Goal: Task Accomplishment & Management: Manage account settings

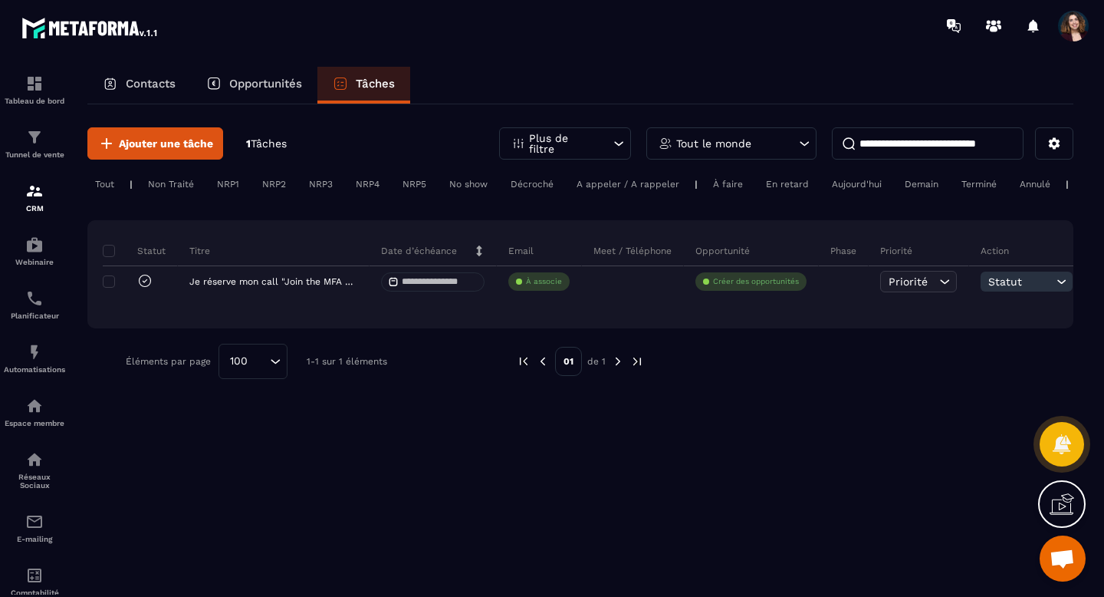
scroll to position [2819, 0]
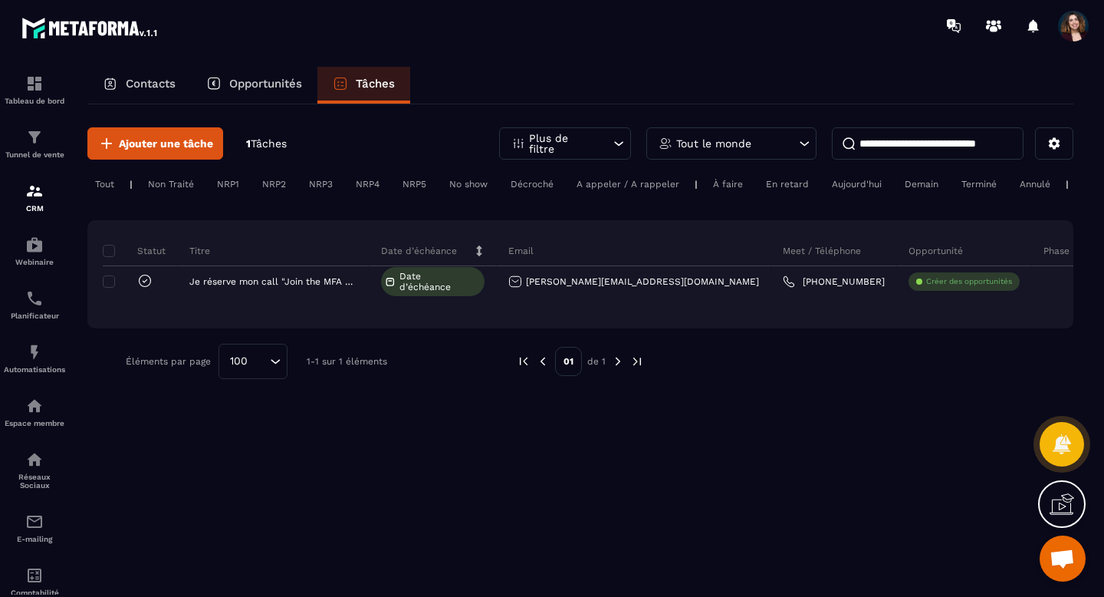
click at [156, 79] on p "Contacts" at bounding box center [151, 84] width 50 height 14
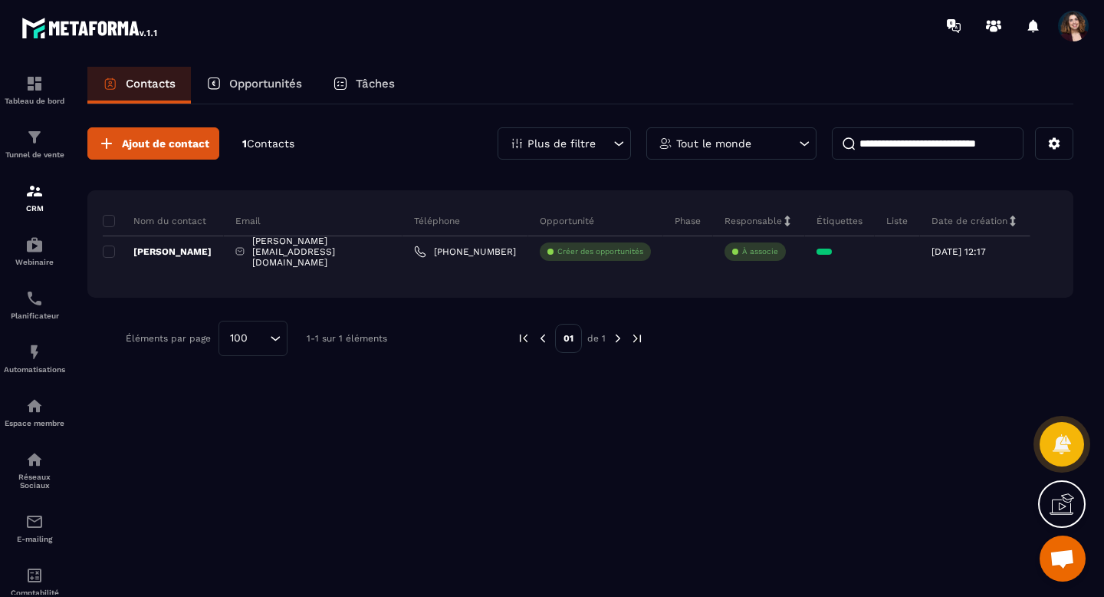
click at [891, 226] on p "Liste" at bounding box center [897, 221] width 21 height 12
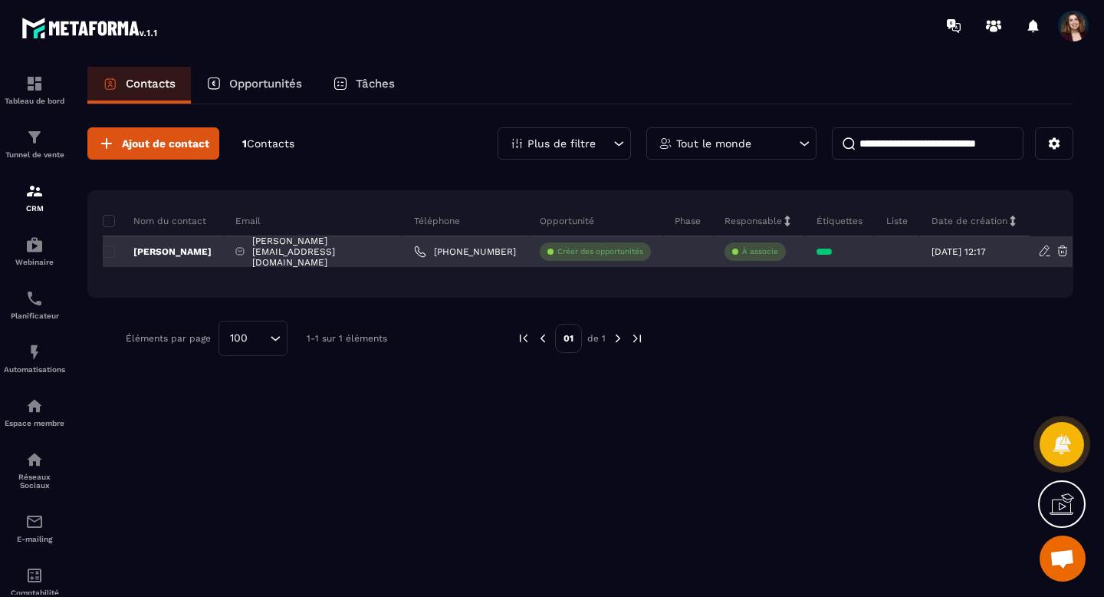
click at [891, 245] on div at bounding box center [897, 251] width 45 height 31
click at [891, 250] on div at bounding box center [897, 251] width 45 height 31
click at [890, 250] on div at bounding box center [897, 251] width 45 height 31
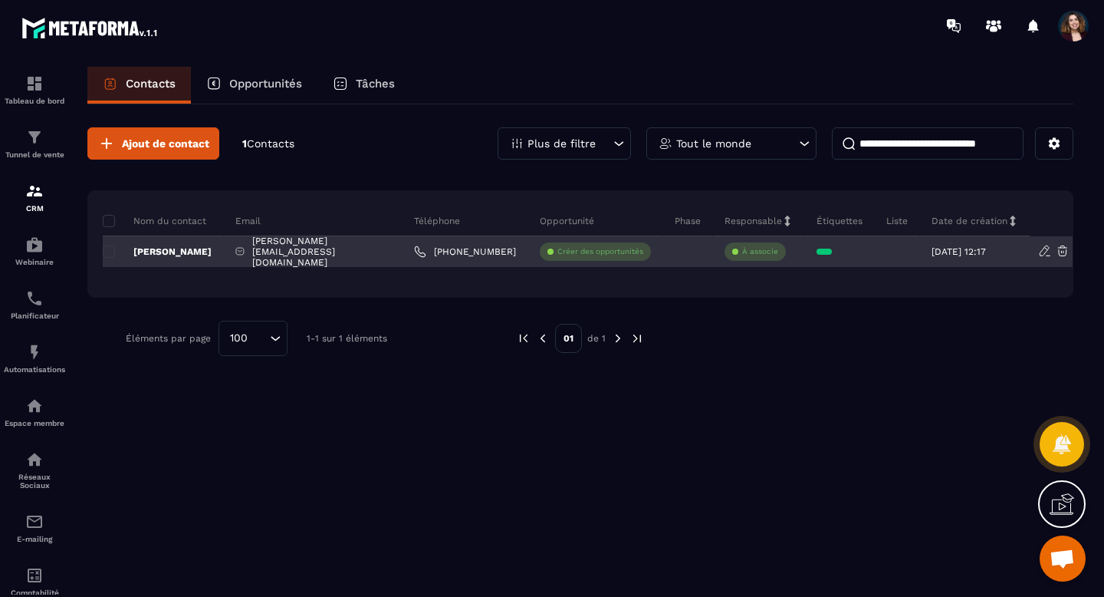
click at [887, 250] on div at bounding box center [897, 251] width 45 height 31
click at [882, 250] on div at bounding box center [897, 251] width 45 height 31
click at [881, 250] on div at bounding box center [897, 251] width 45 height 31
click at [877, 250] on div at bounding box center [897, 251] width 45 height 31
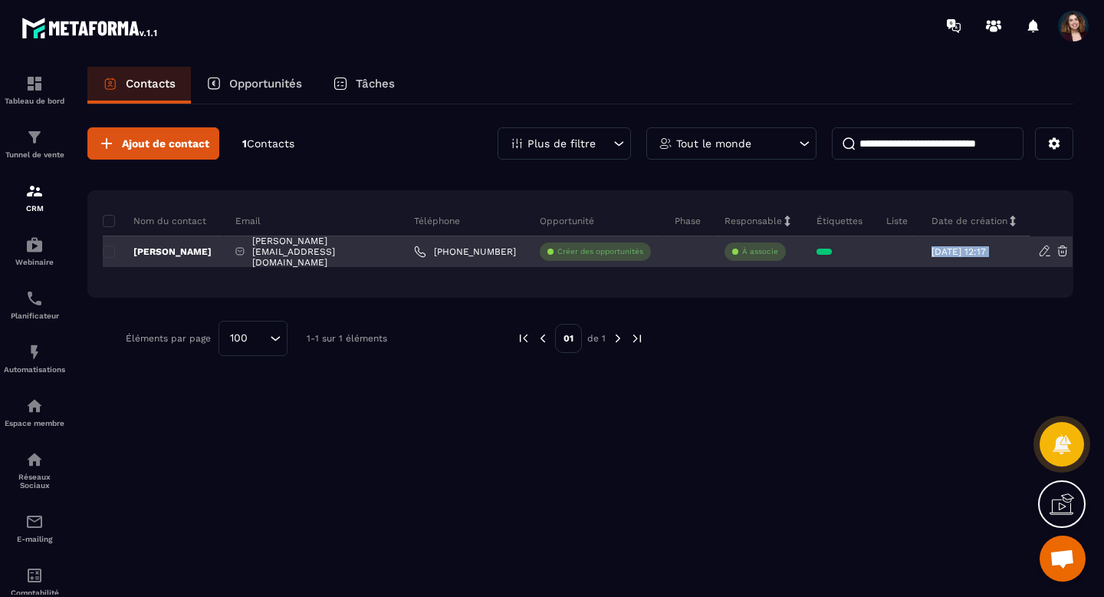
click at [877, 250] on div at bounding box center [897, 251] width 45 height 31
click at [880, 250] on div at bounding box center [897, 251] width 45 height 31
click at [881, 250] on div at bounding box center [897, 251] width 45 height 31
click at [883, 250] on div at bounding box center [897, 251] width 45 height 31
click at [885, 250] on div at bounding box center [897, 251] width 45 height 31
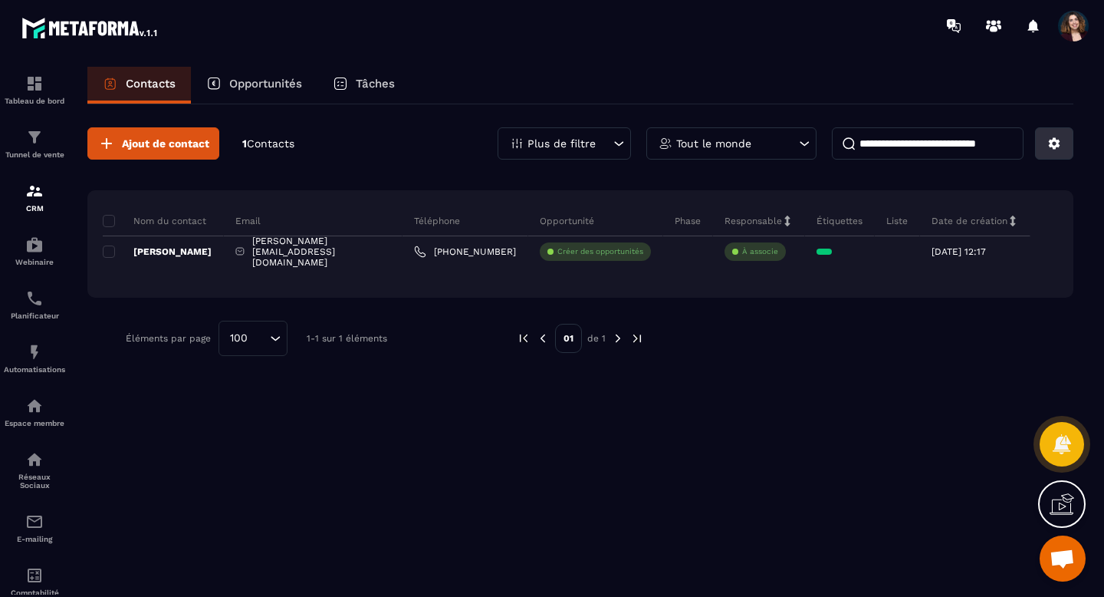
click at [1055, 142] on icon at bounding box center [1055, 144] width 14 height 14
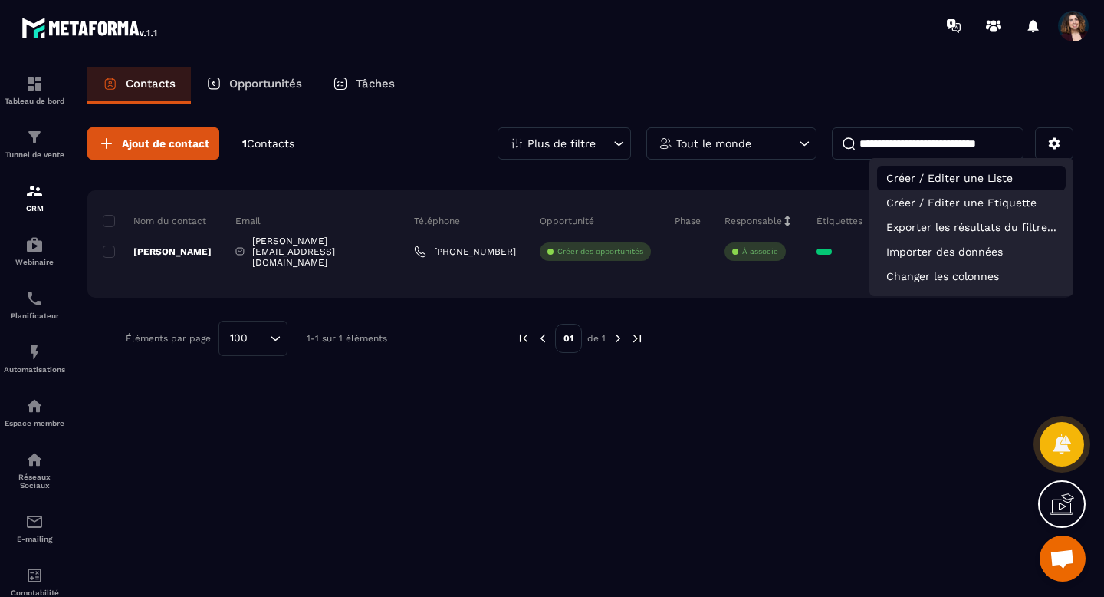
click at [895, 179] on p "Créer / Editer une Liste" at bounding box center [971, 178] width 189 height 25
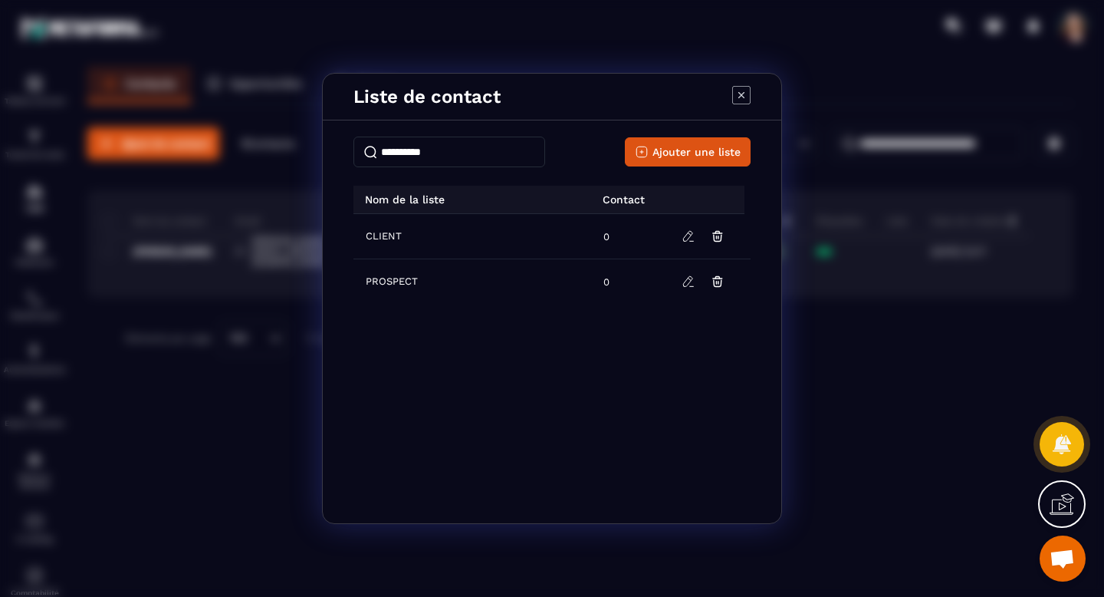
click at [382, 241] on span "CLIENT" at bounding box center [384, 236] width 36 height 12
click at [384, 284] on span "PROSPECT" at bounding box center [392, 281] width 52 height 12
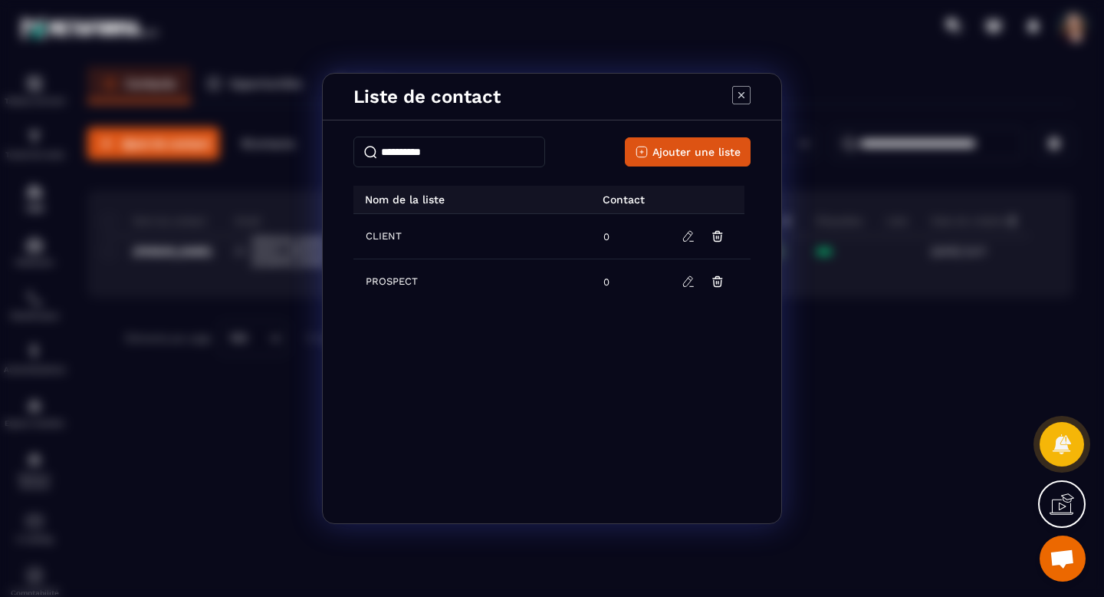
click at [381, 225] on td "CLIENT" at bounding box center [474, 236] width 241 height 45
click at [456, 338] on div "CLIENT 0 PROSPECT 0" at bounding box center [552, 353] width 397 height 278
click at [737, 97] on icon "Modal window" at bounding box center [741, 95] width 18 height 18
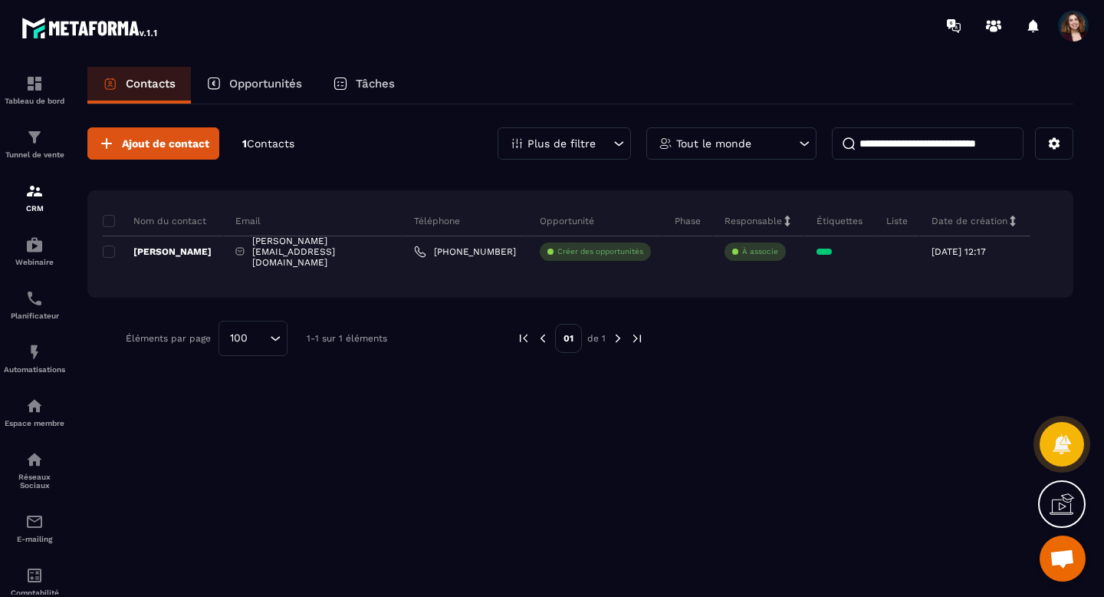
click at [1069, 505] on icon at bounding box center [1062, 504] width 25 height 25
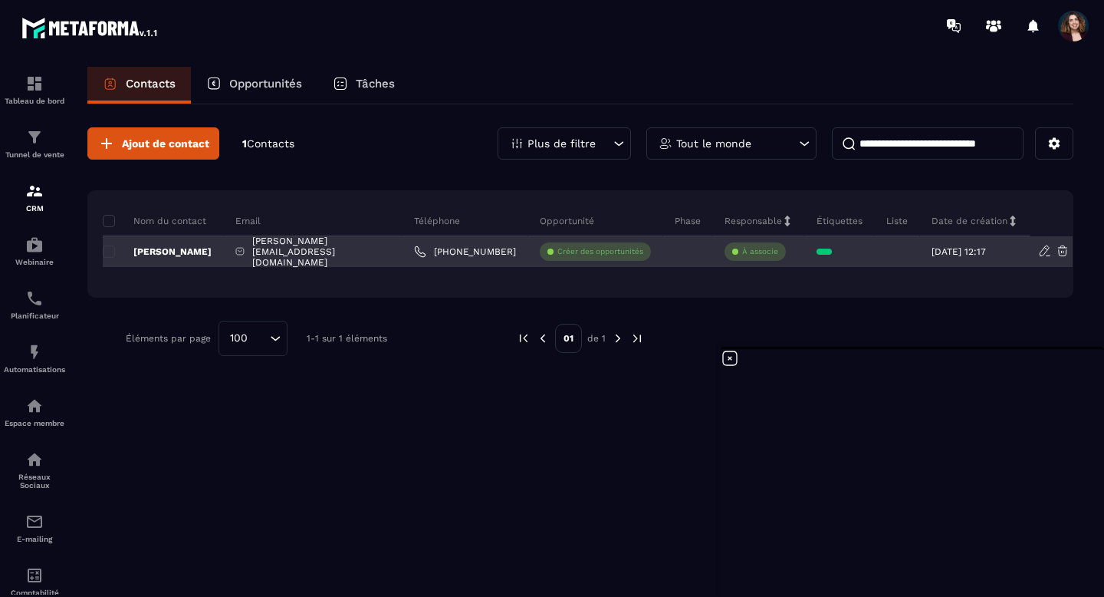
click at [1042, 255] on icon at bounding box center [1044, 250] width 9 height 10
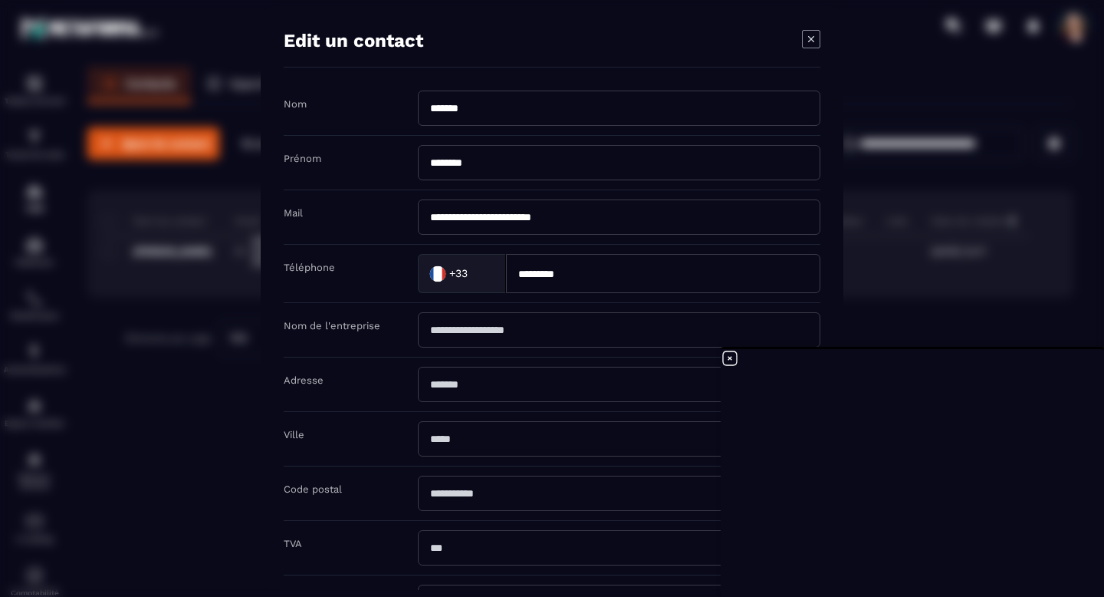
click at [823, 35] on div "**********" at bounding box center [552, 298] width 583 height 583
click at [810, 43] on icon "Modal window" at bounding box center [811, 39] width 18 height 18
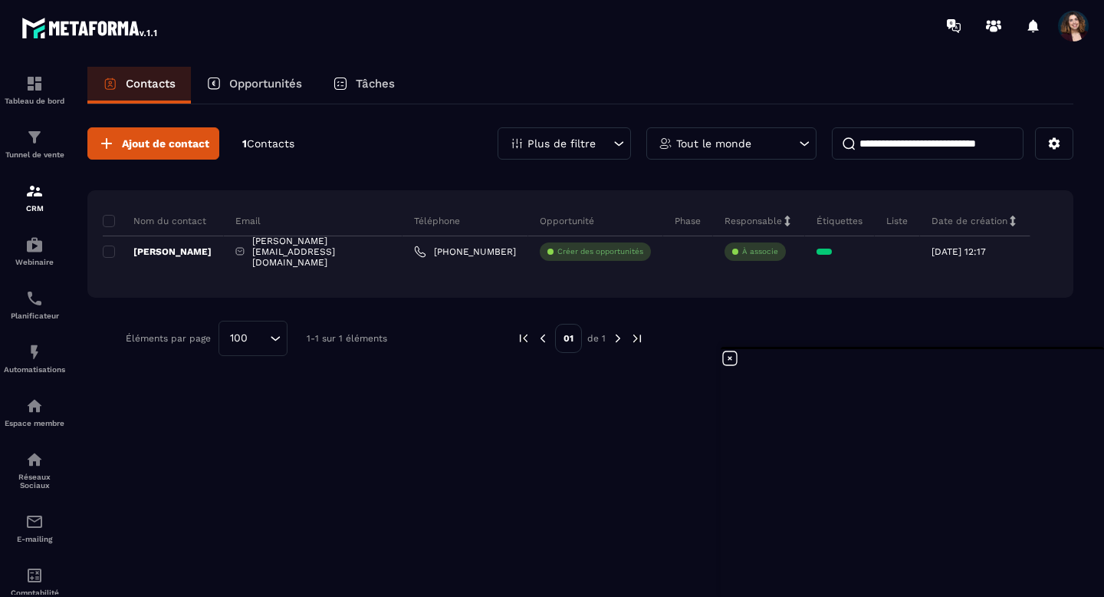
scroll to position [2819, 0]
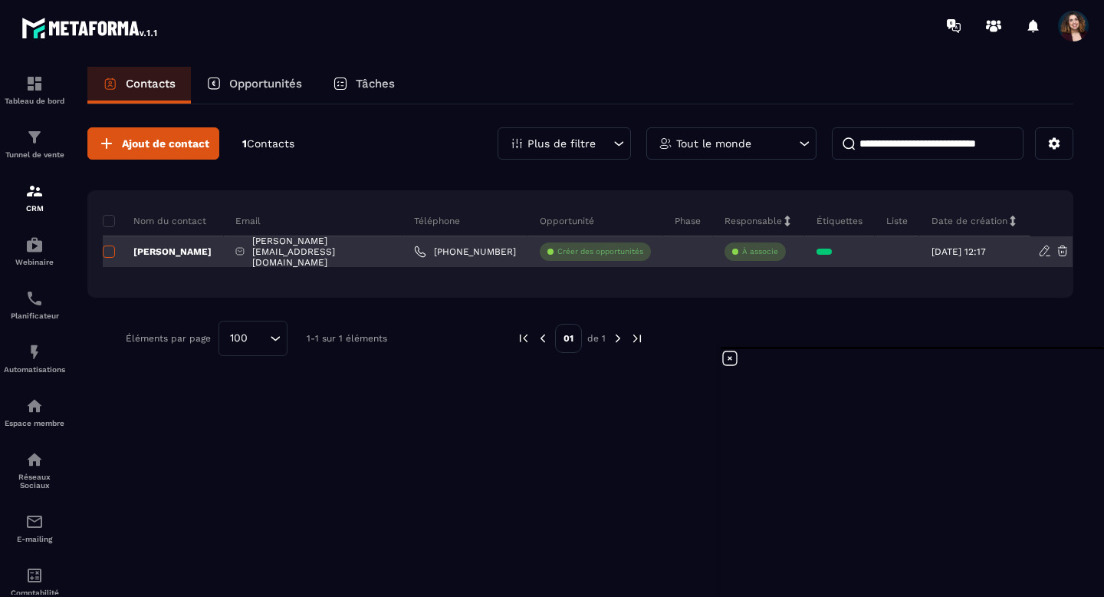
click at [106, 245] on span at bounding box center [109, 251] width 12 height 12
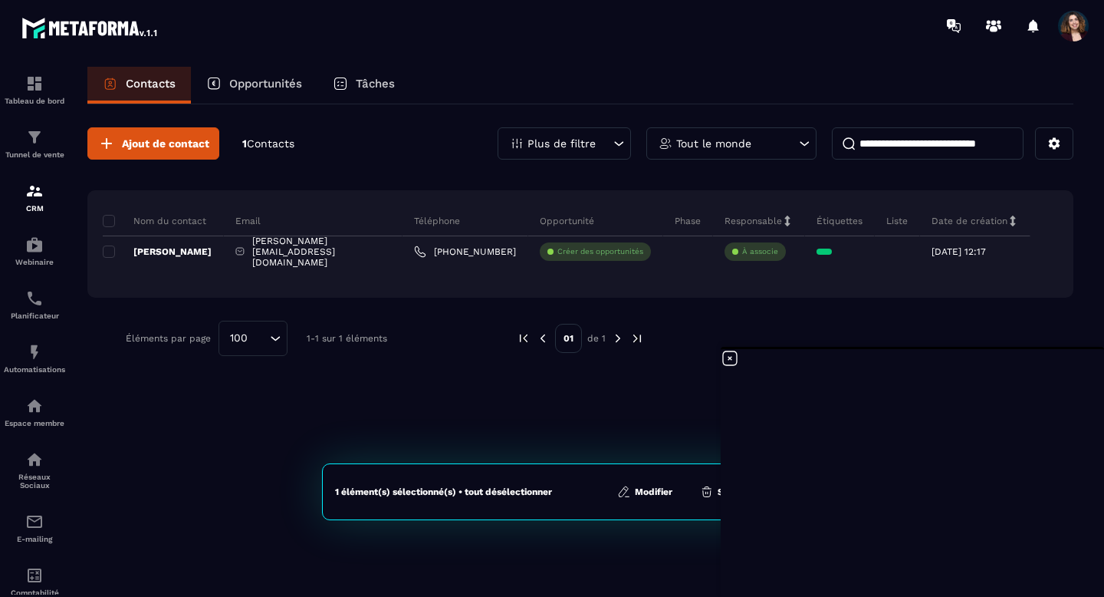
click at [640, 492] on button "Modifier" at bounding box center [645, 491] width 64 height 15
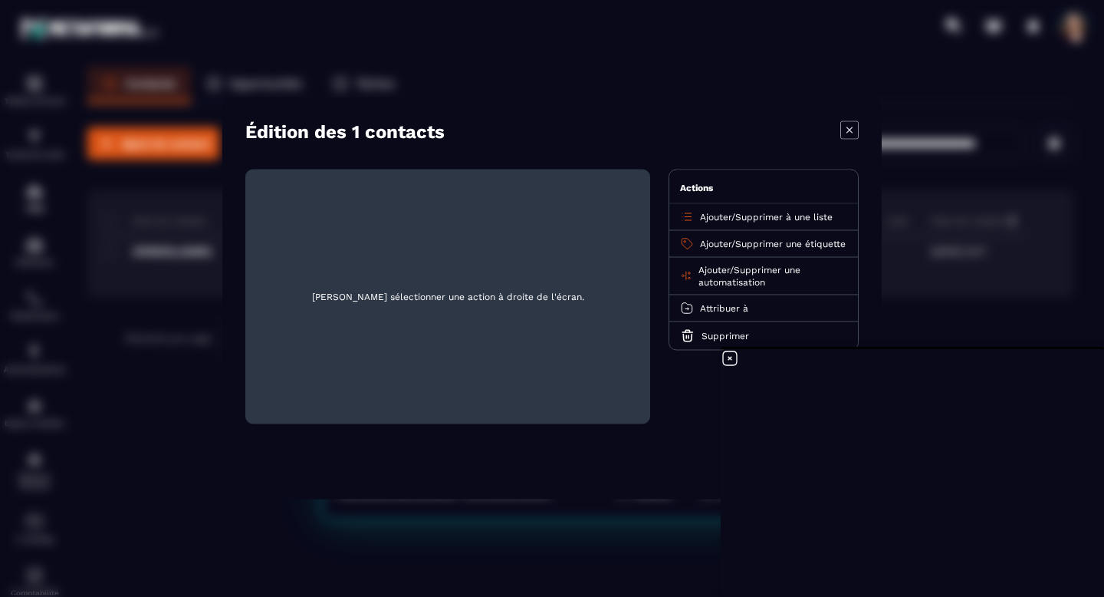
click at [715, 215] on span "Ajouter" at bounding box center [715, 217] width 31 height 11
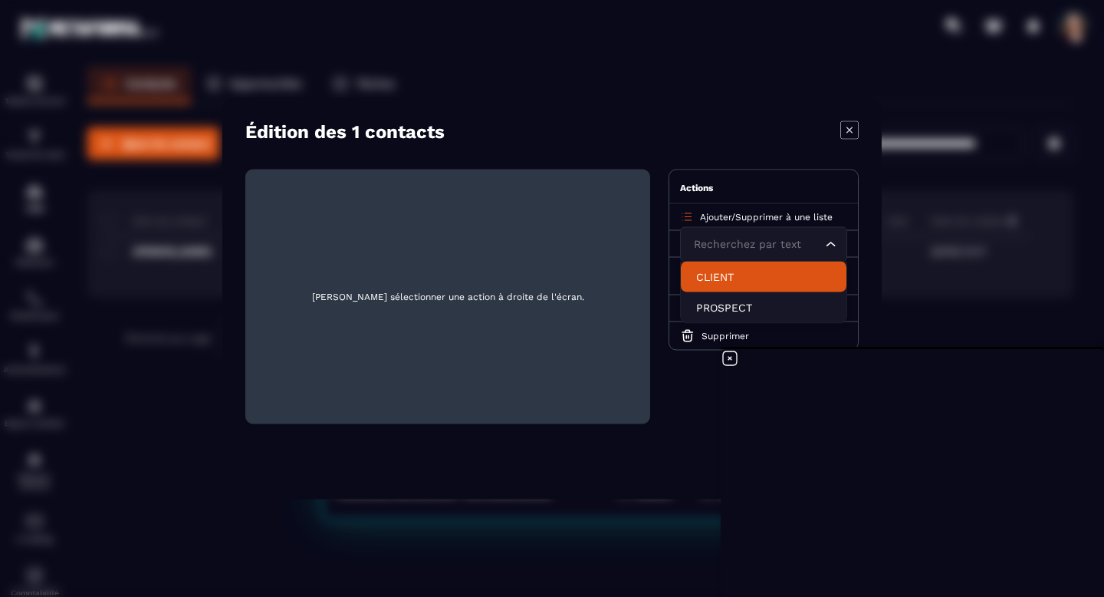
click at [721, 271] on p "CLIENT" at bounding box center [763, 276] width 135 height 15
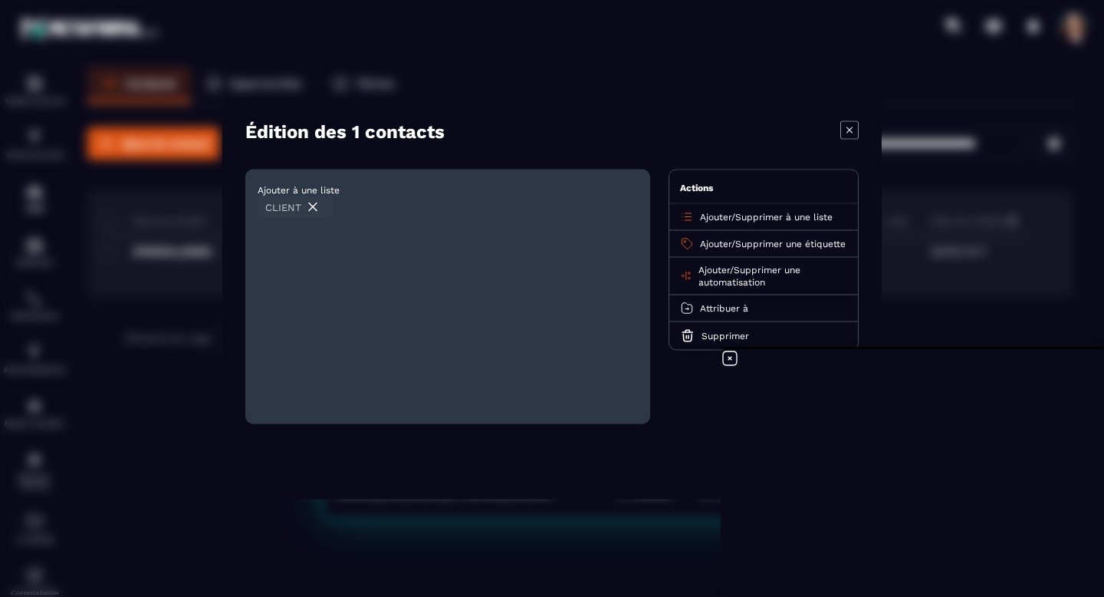
click at [166, 436] on div "Modal window" at bounding box center [552, 298] width 1104 height 597
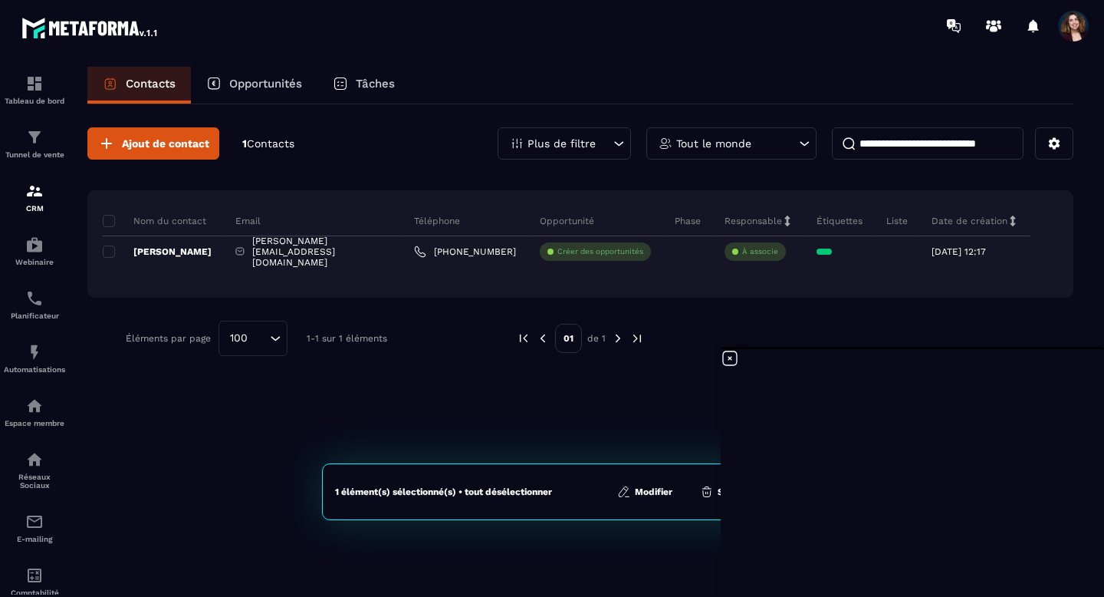
click at [729, 364] on icon at bounding box center [730, 358] width 18 height 18
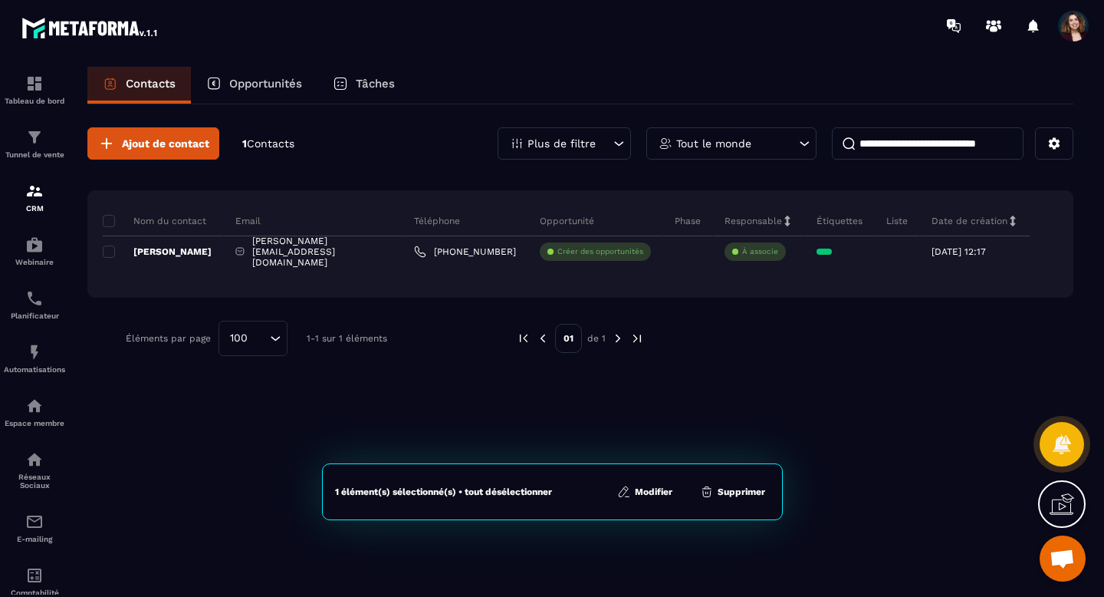
click at [648, 490] on button "Modifier" at bounding box center [645, 491] width 64 height 15
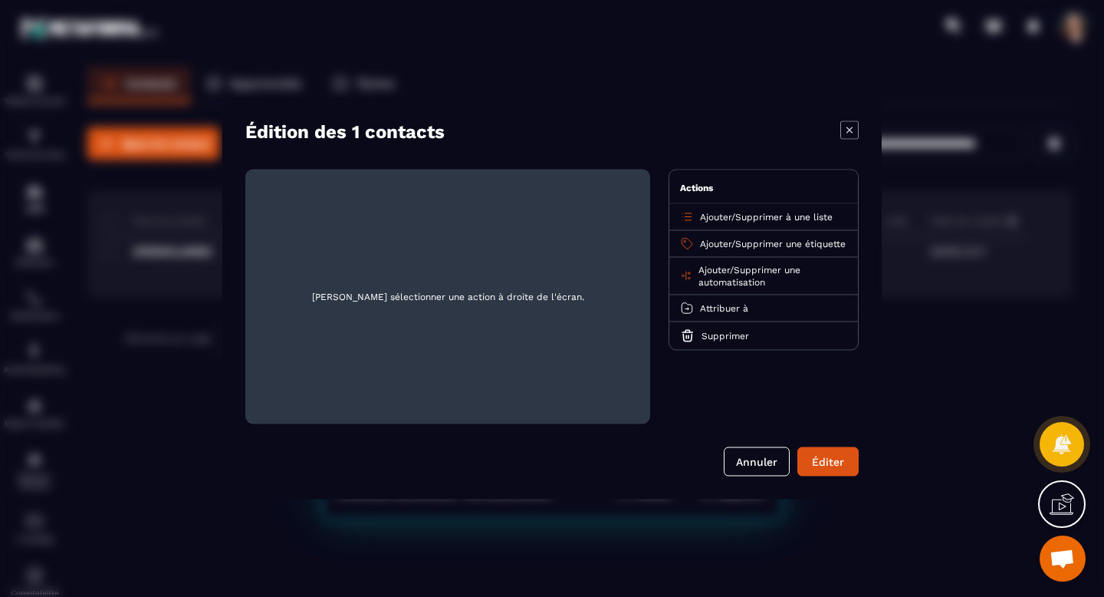
click at [715, 219] on span "Ajouter" at bounding box center [715, 217] width 31 height 11
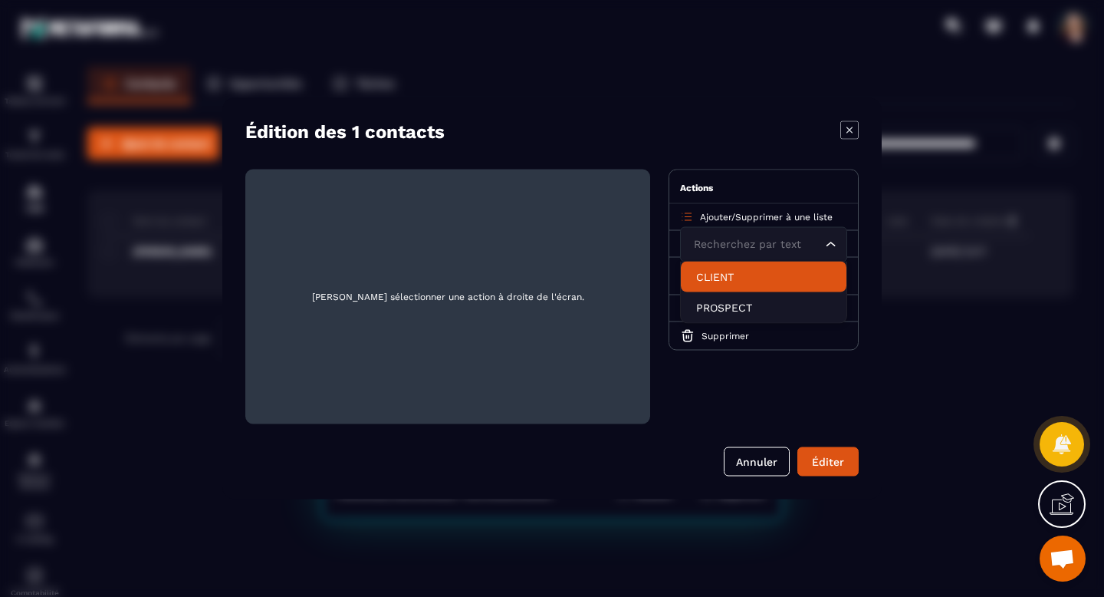
click at [727, 279] on p "CLIENT" at bounding box center [763, 276] width 135 height 15
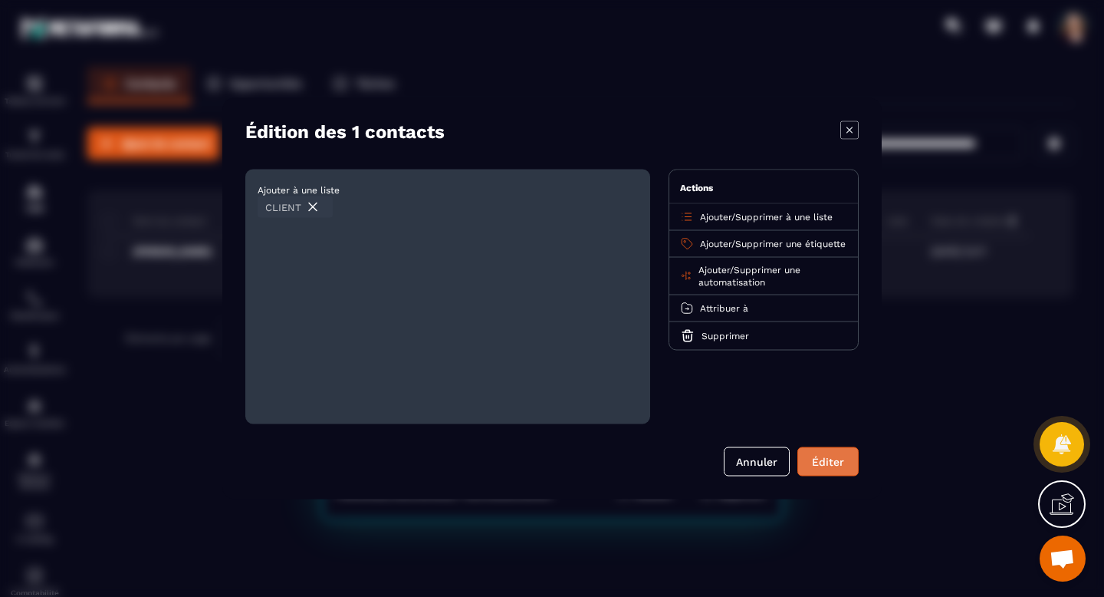
click at [844, 460] on div "Éditer" at bounding box center [828, 461] width 41 height 15
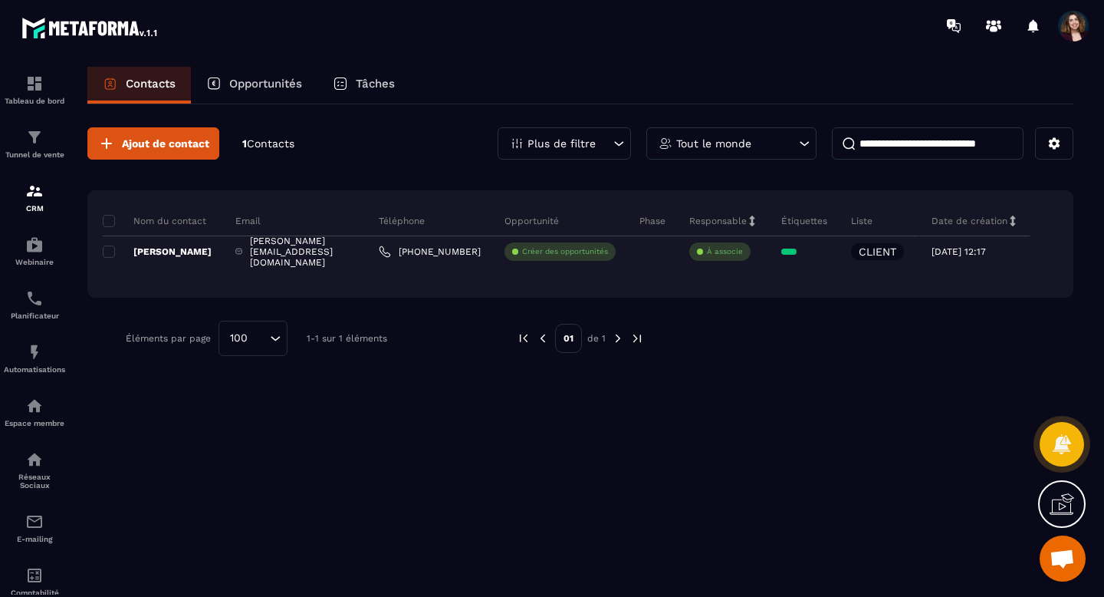
click at [873, 220] on p "Liste" at bounding box center [861, 221] width 21 height 12
click at [873, 294] on div "Nom du contact Email Téléphone Opportunité Phase Responsable Étiquettes Liste D…" at bounding box center [580, 243] width 986 height 107
click at [872, 213] on div "Liste" at bounding box center [880, 221] width 81 height 31
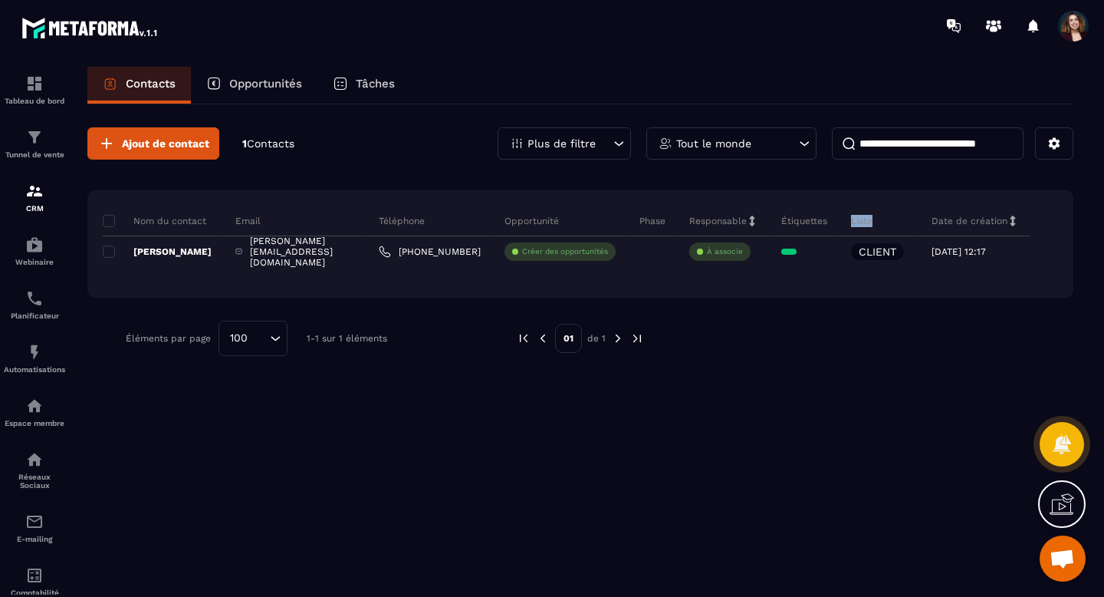
click at [872, 215] on p "Liste" at bounding box center [861, 221] width 21 height 12
click at [841, 377] on div "Ajout de contact 1 Contacts Plus de filtre Tout le monde Nom du contact Email T…" at bounding box center [580, 241] width 986 height 275
click at [1016, 222] on icon at bounding box center [1013, 220] width 5 height 11
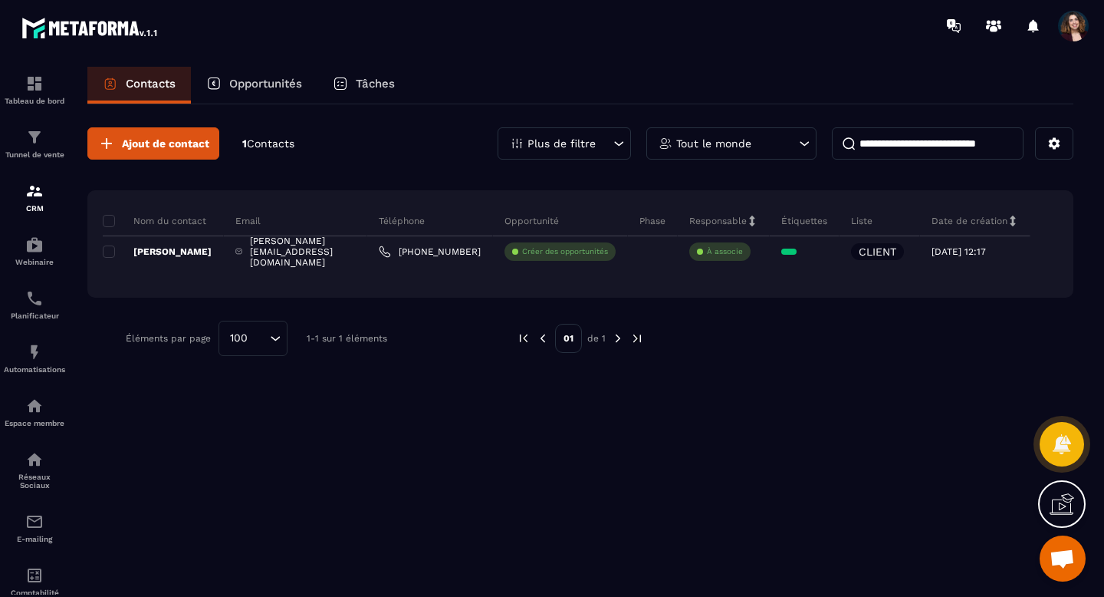
click at [621, 143] on icon at bounding box center [619, 143] width 9 height 5
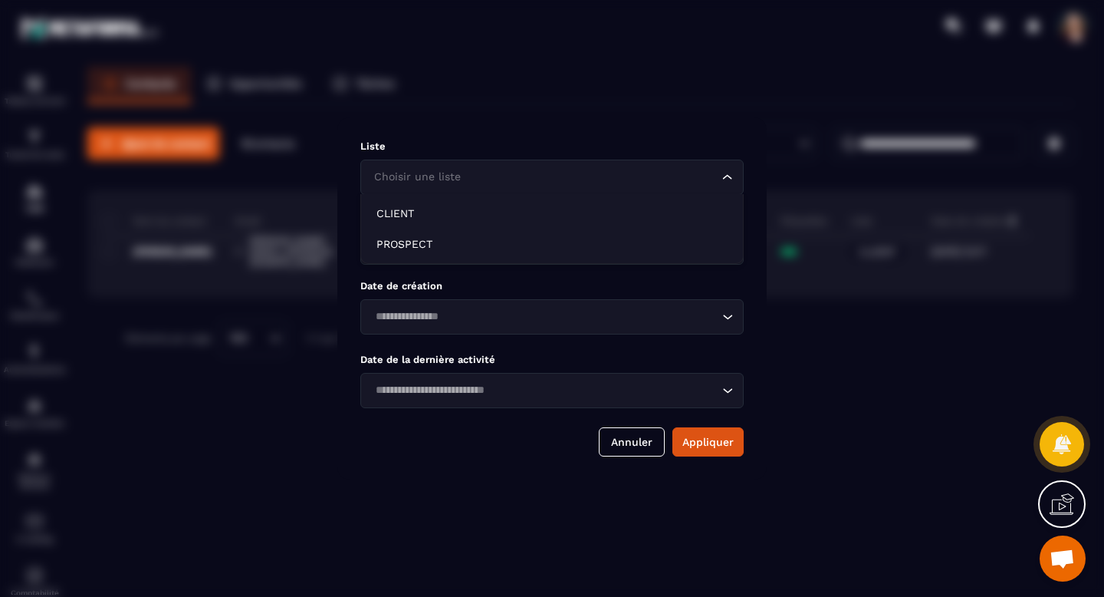
click at [725, 184] on icon "Search for option" at bounding box center [727, 176] width 15 height 15
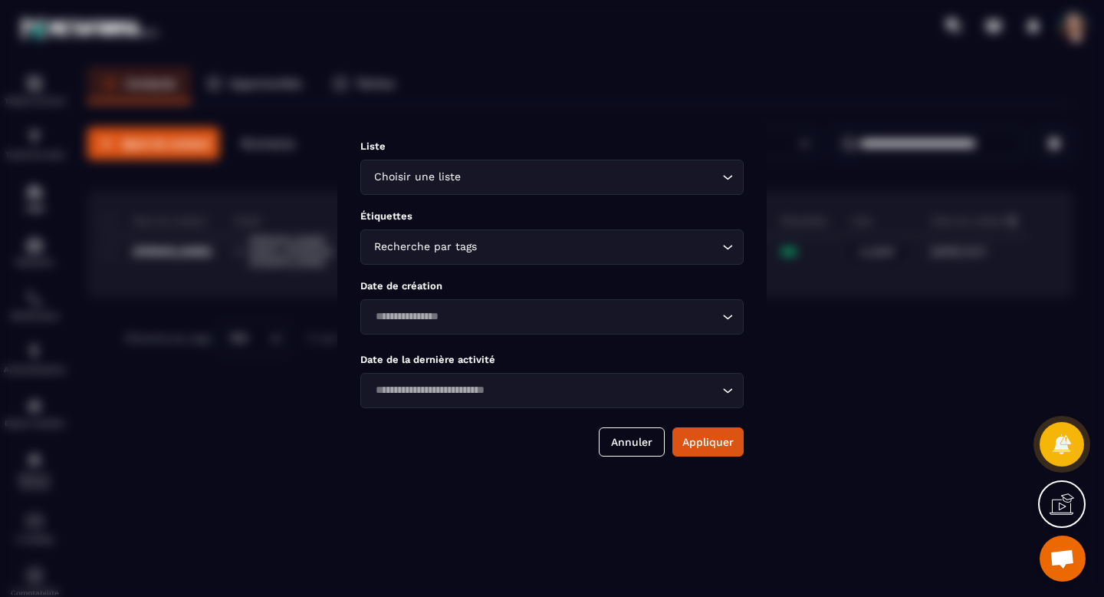
click at [730, 245] on icon "Search for option" at bounding box center [727, 246] width 15 height 15
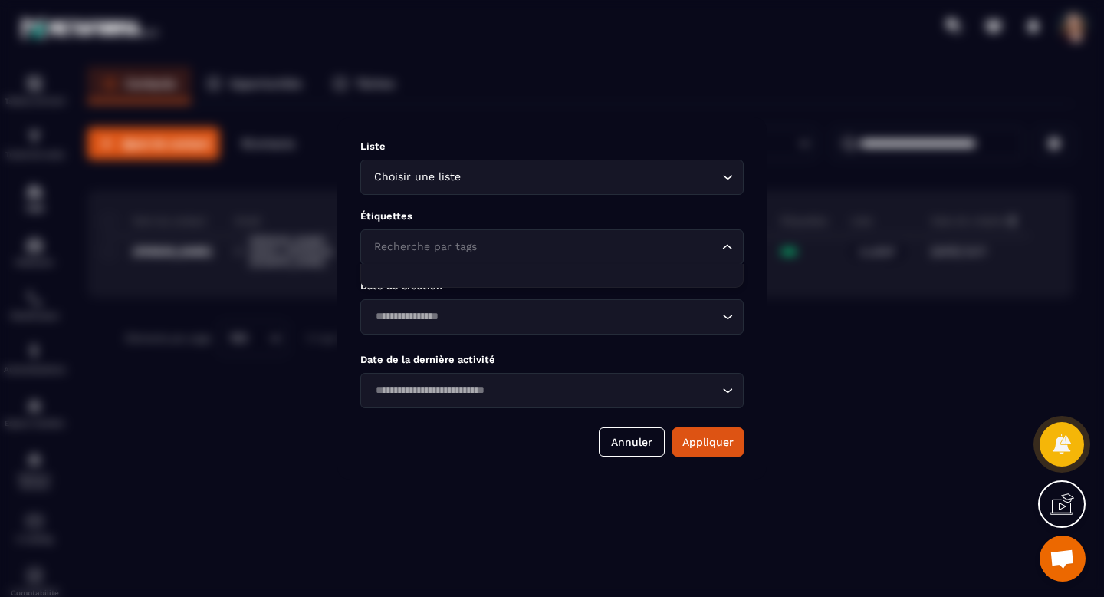
click at [730, 245] on icon "Search for option" at bounding box center [727, 246] width 15 height 15
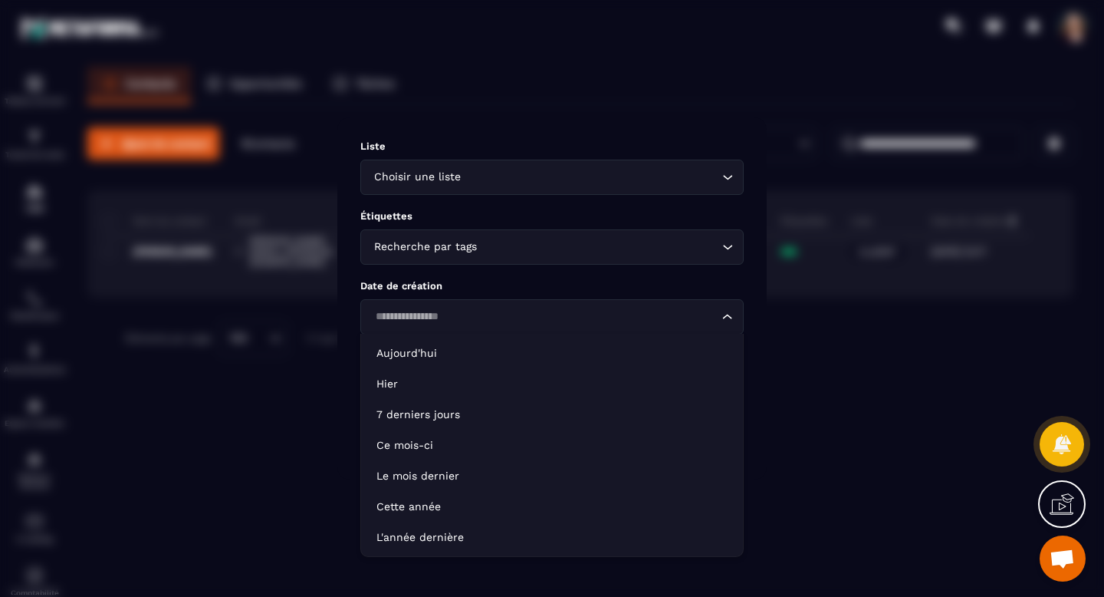
click at [726, 315] on icon "Search for option" at bounding box center [727, 316] width 15 height 15
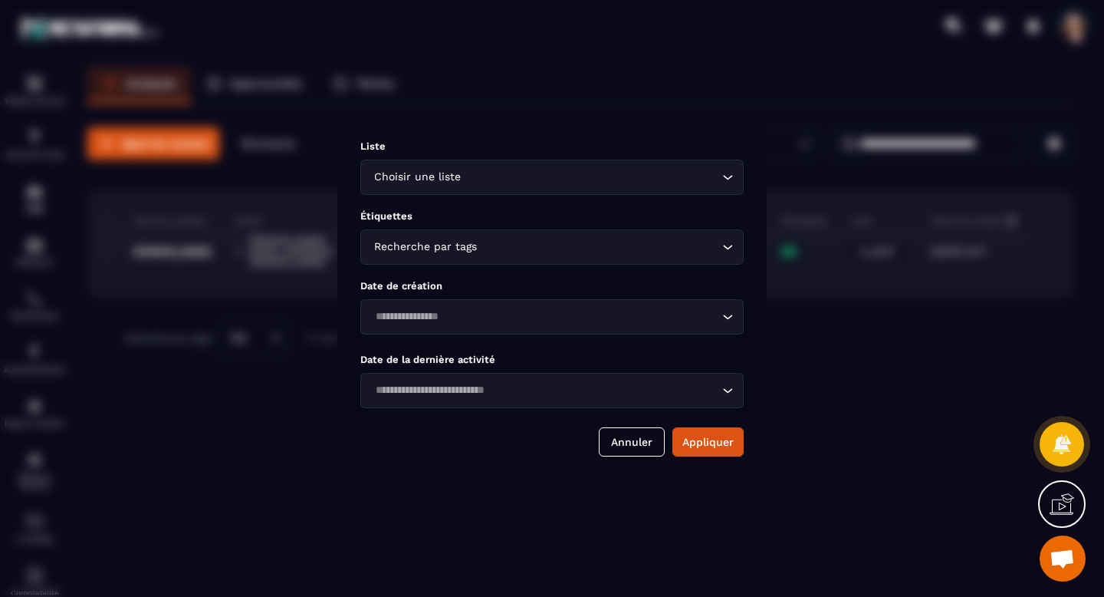
click at [726, 315] on icon "Search for option" at bounding box center [728, 316] width 9 height 5
click at [722, 393] on icon "Search for option" at bounding box center [727, 390] width 15 height 15
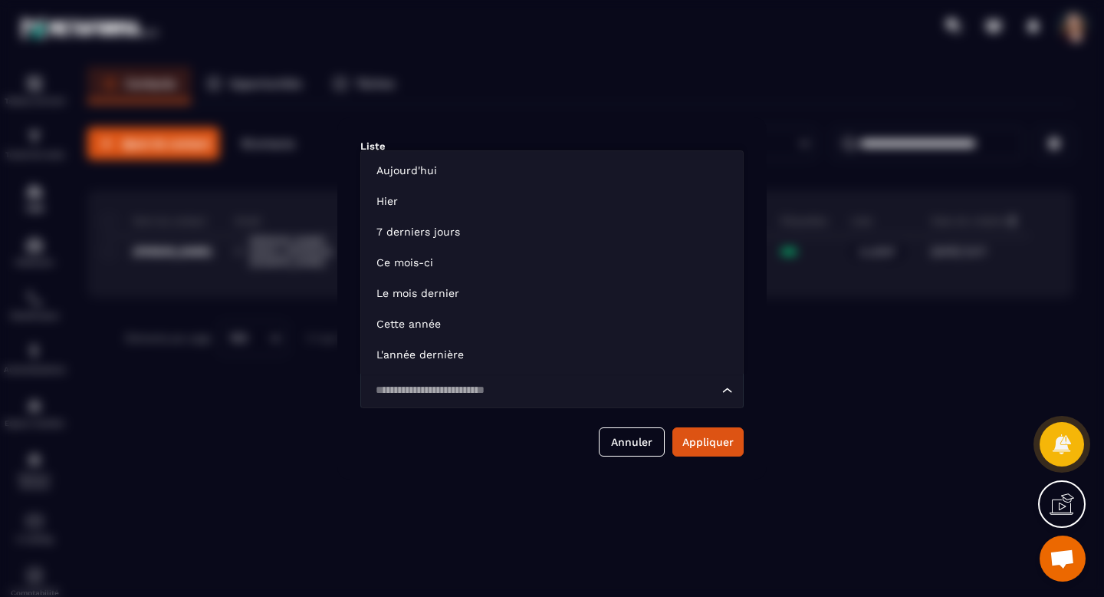
click at [722, 393] on icon "Search for option" at bounding box center [727, 390] width 15 height 15
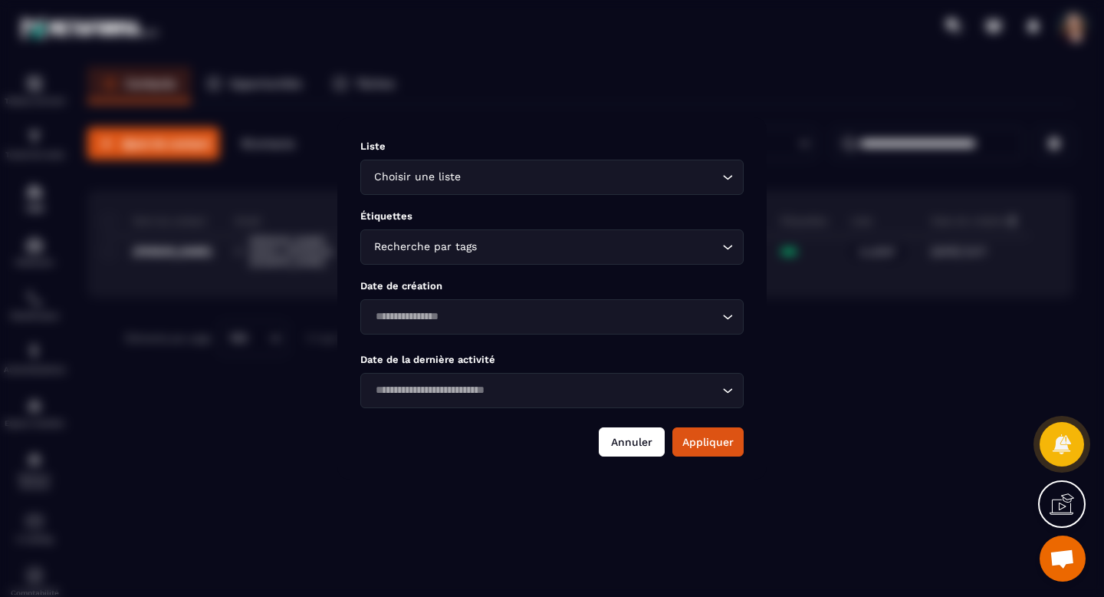
click at [632, 439] on button "Annuler" at bounding box center [632, 441] width 66 height 29
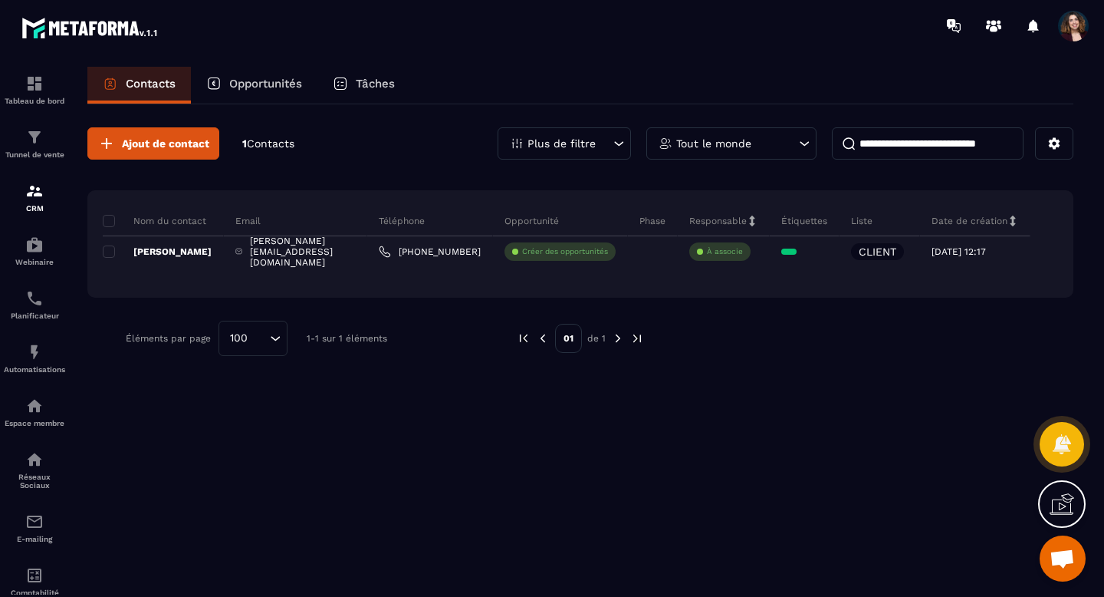
click at [623, 150] on icon at bounding box center [618, 143] width 15 height 15
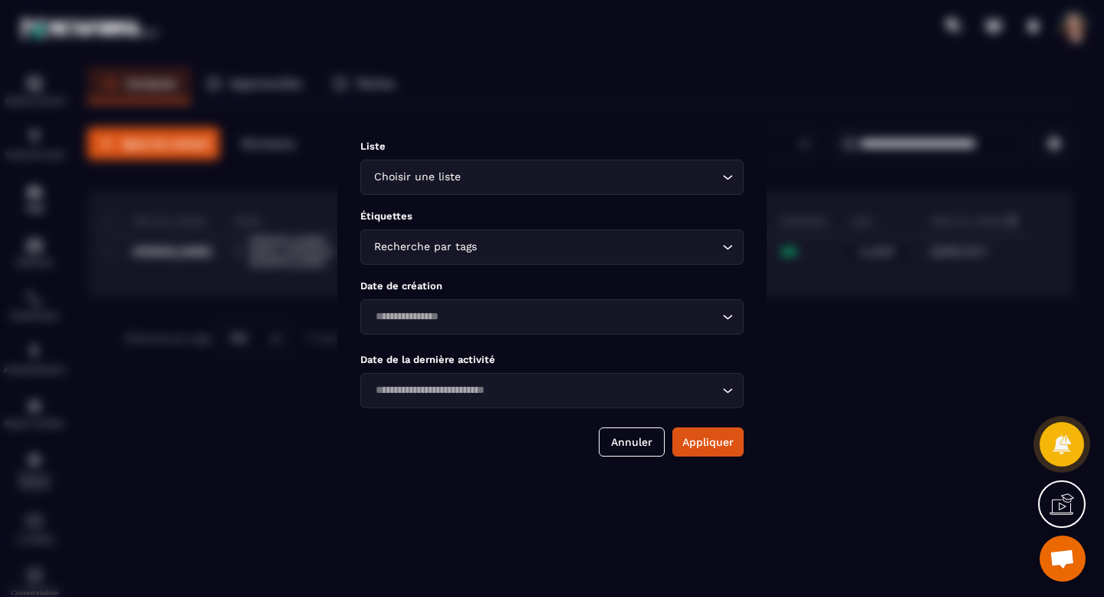
click at [728, 322] on icon "Search for option" at bounding box center [727, 316] width 15 height 15
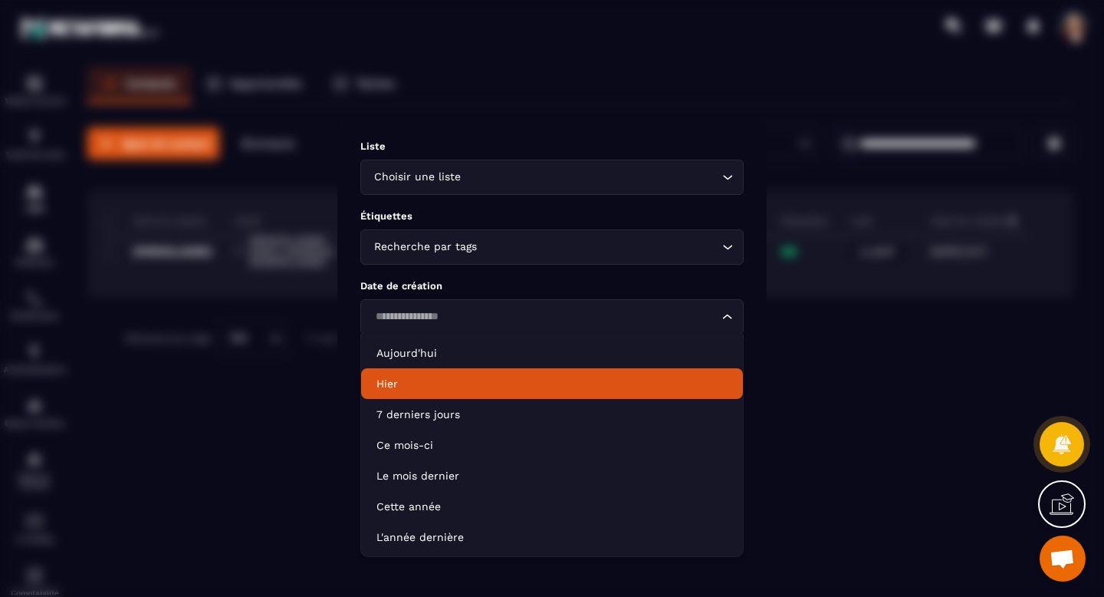
click at [850, 392] on div "Modal window" at bounding box center [552, 298] width 1104 height 597
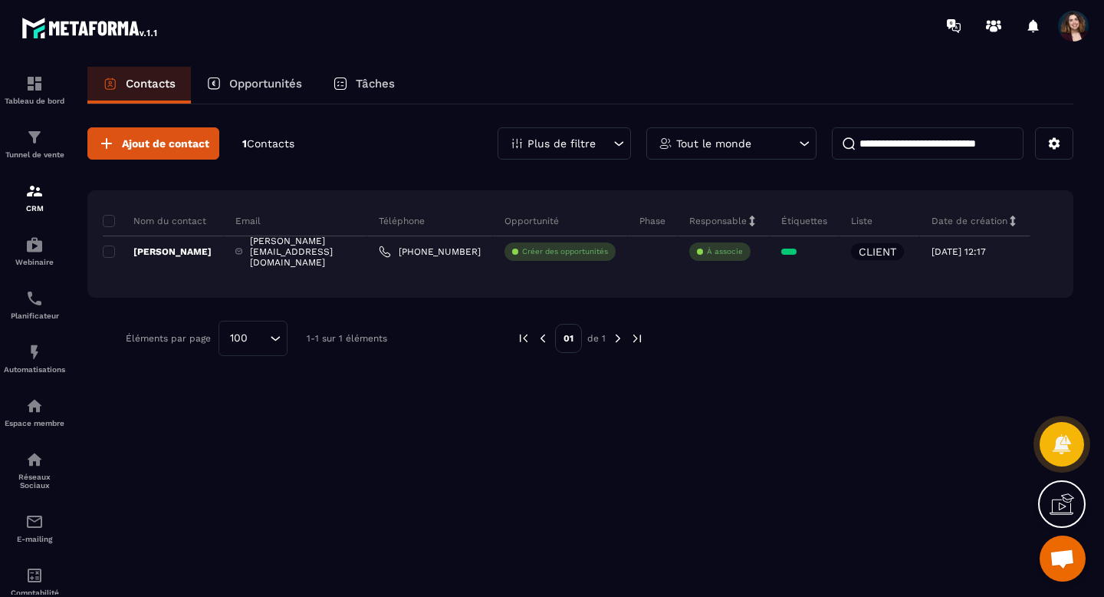
click at [614, 147] on icon at bounding box center [618, 143] width 15 height 15
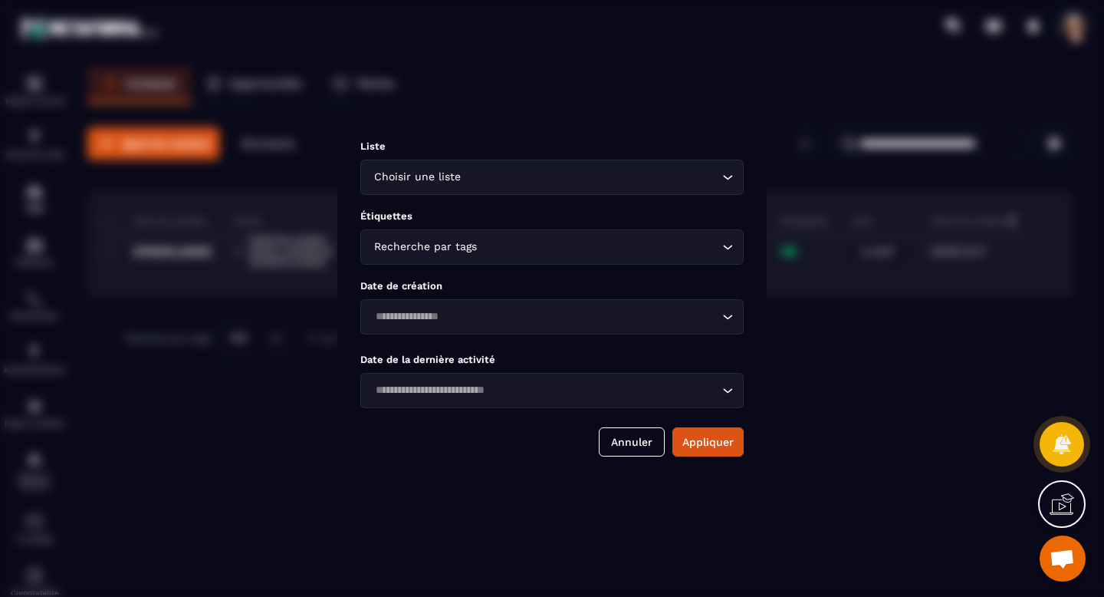
click at [732, 314] on icon "Search for option" at bounding box center [727, 316] width 15 height 15
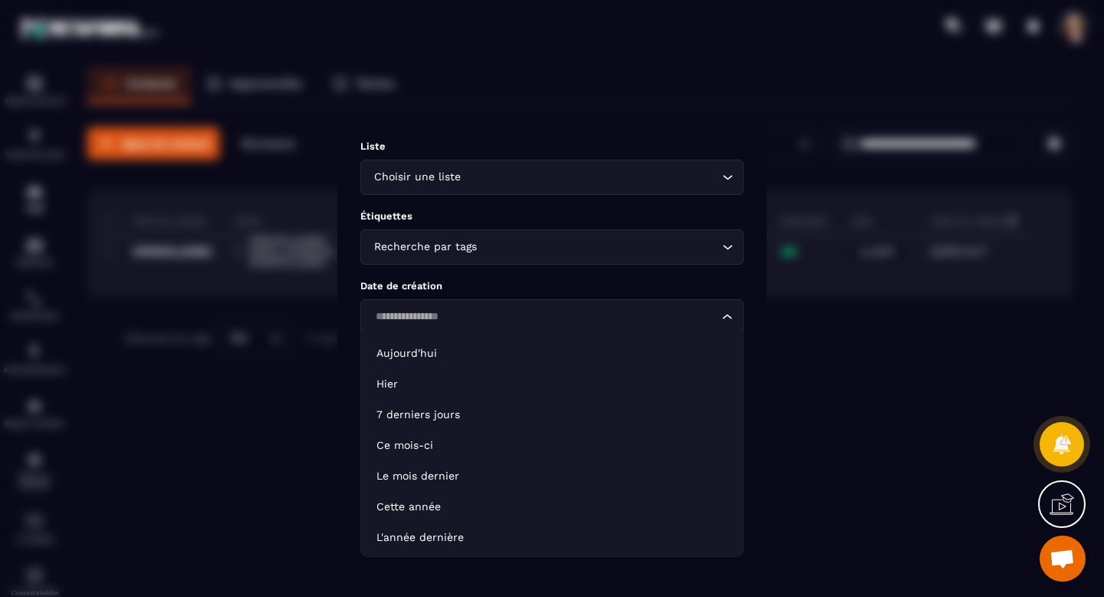
click at [732, 314] on icon "Search for option" at bounding box center [727, 316] width 15 height 15
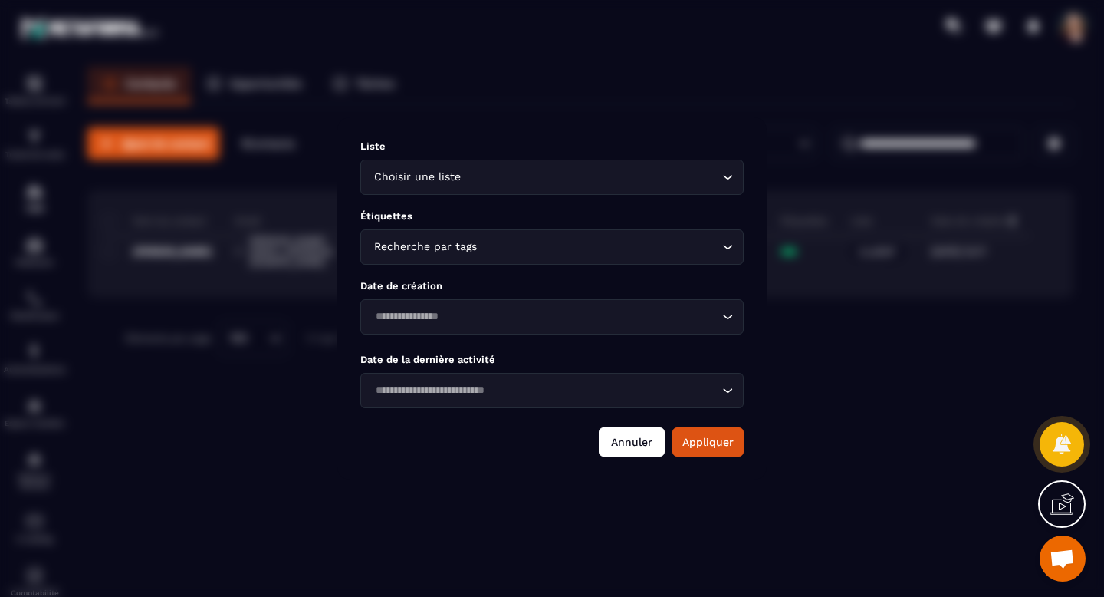
click at [645, 437] on button "Annuler" at bounding box center [632, 441] width 66 height 29
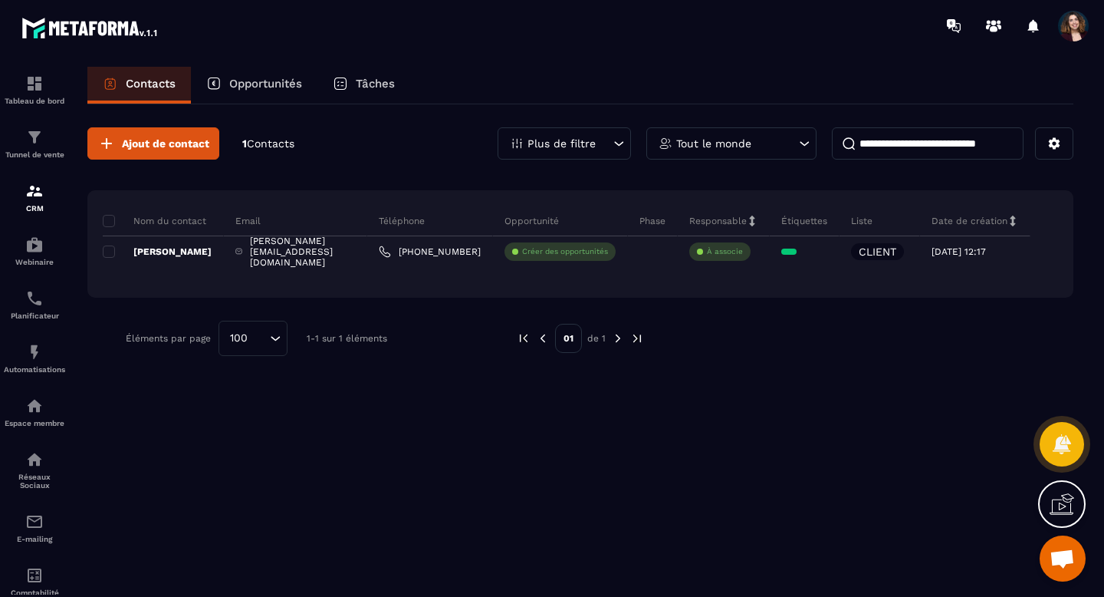
click at [1016, 221] on icon at bounding box center [1013, 220] width 5 height 11
click at [755, 222] on icon at bounding box center [752, 220] width 5 height 11
click at [29, 426] on p "Espace membre" at bounding box center [34, 423] width 61 height 8
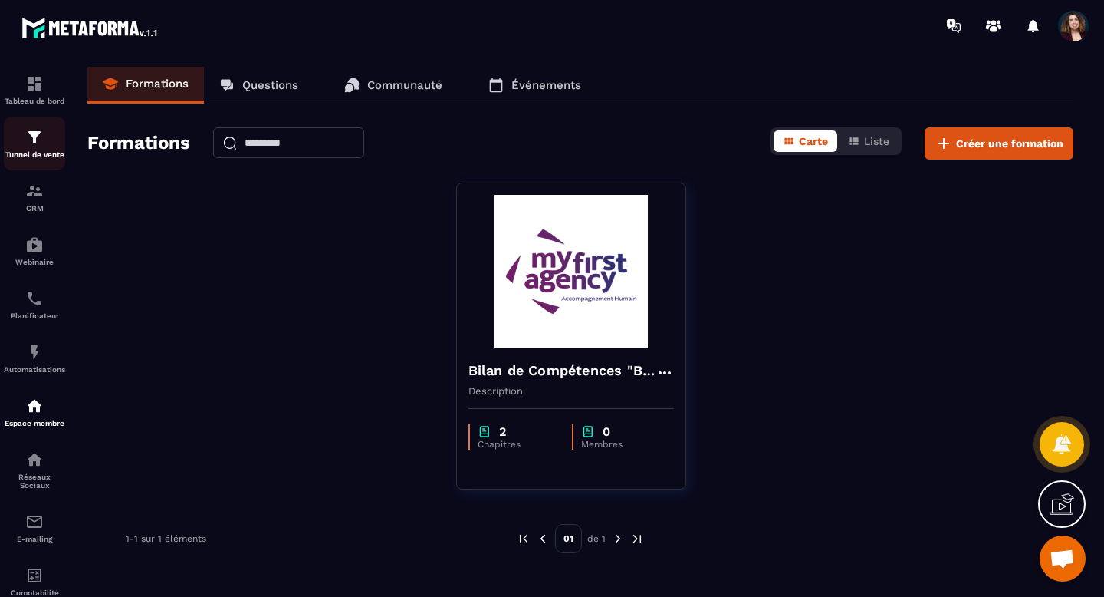
click at [34, 147] on div "Tunnel de vente" at bounding box center [34, 143] width 61 height 31
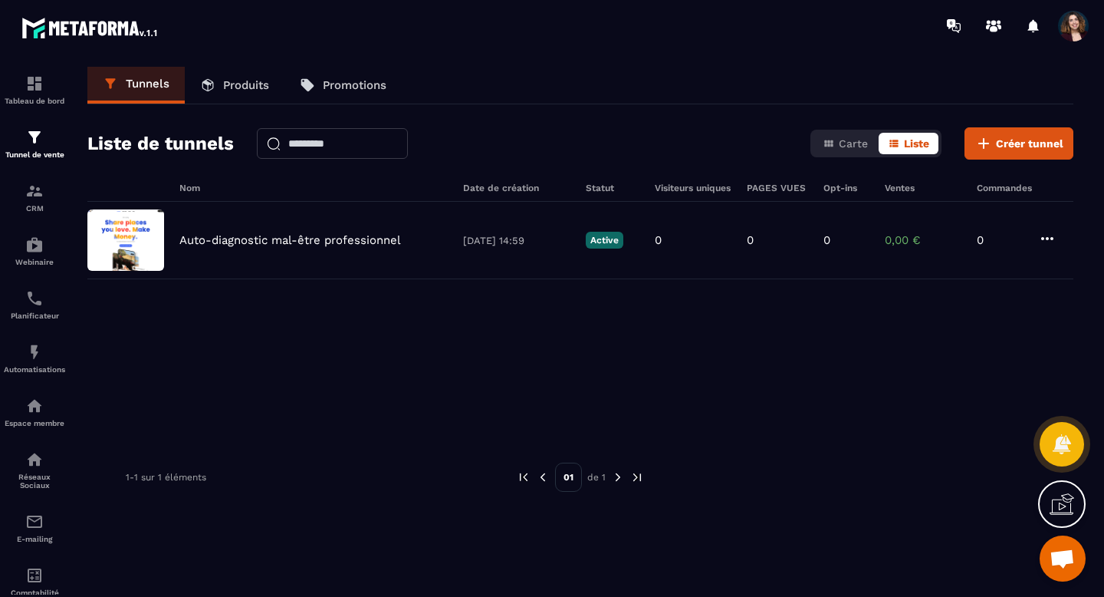
click at [232, 80] on p "Produits" at bounding box center [246, 85] width 46 height 14
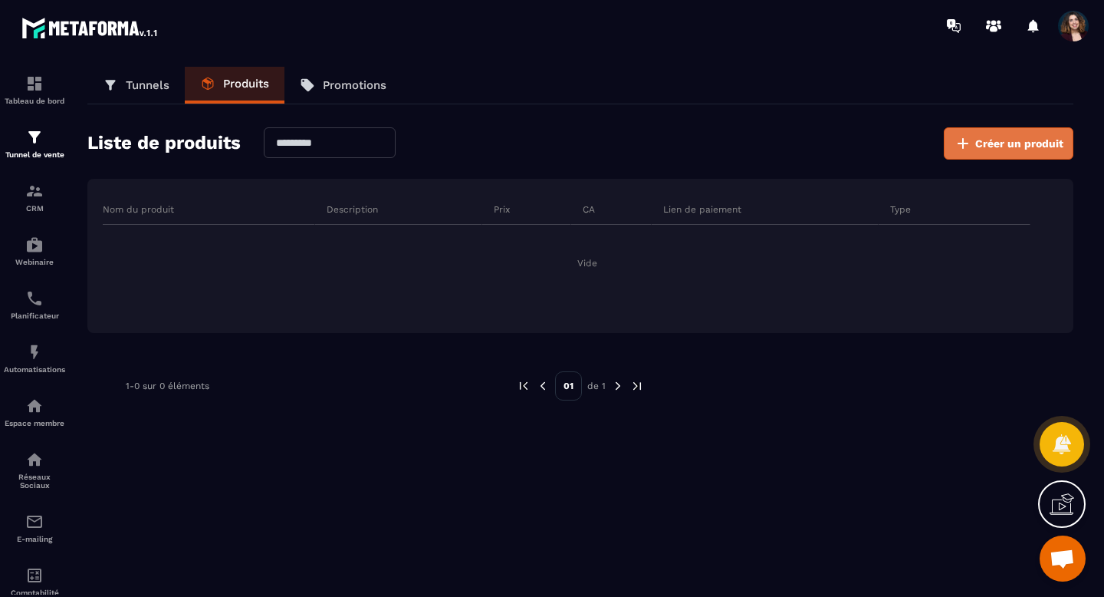
click at [989, 136] on span "Créer un produit" at bounding box center [1019, 143] width 88 height 15
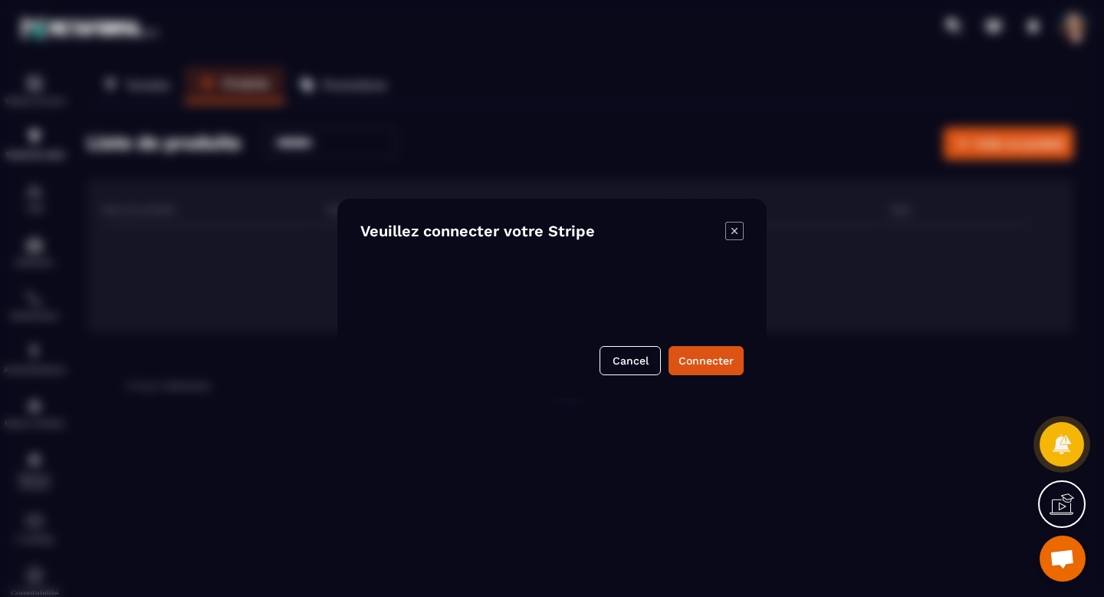
click at [735, 233] on icon "Modal window" at bounding box center [734, 231] width 18 height 18
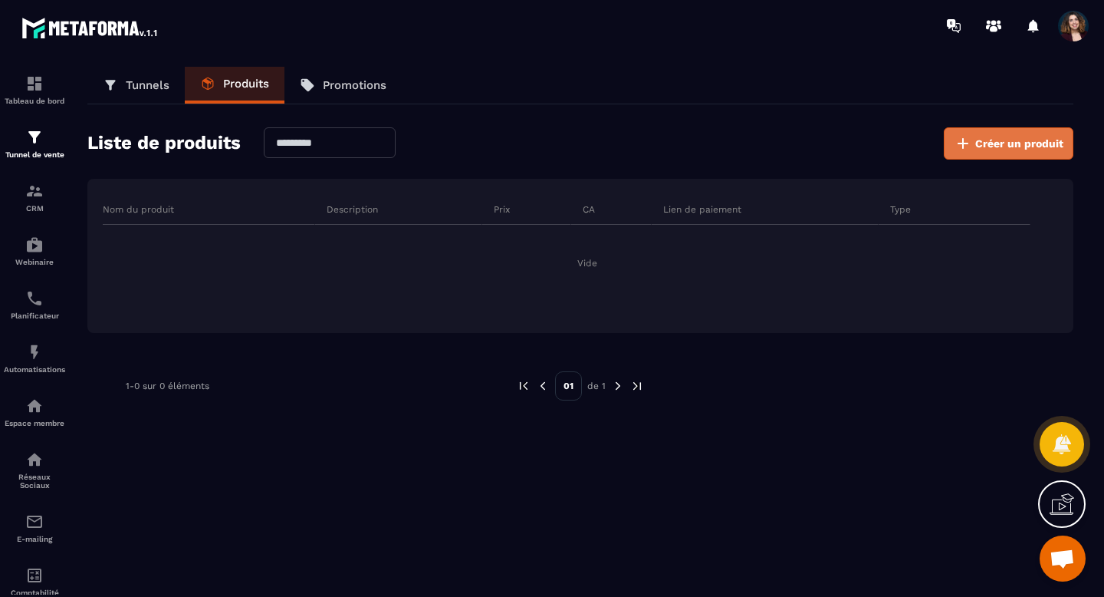
click at [1011, 151] on button "Créer un produit" at bounding box center [1009, 143] width 130 height 32
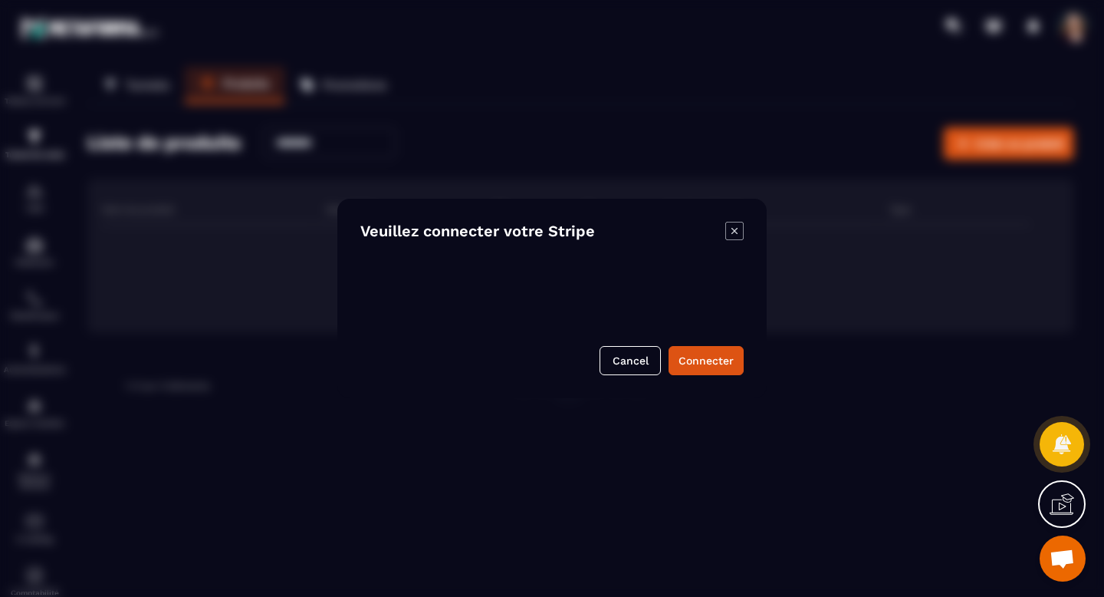
click at [731, 227] on icon "Modal window" at bounding box center [734, 231] width 18 height 18
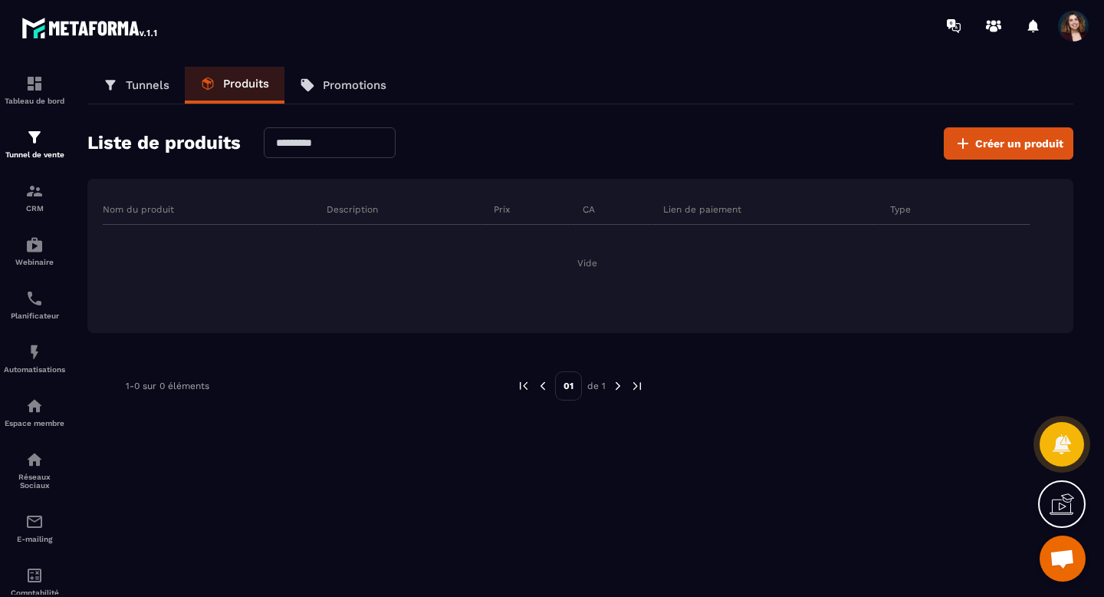
click at [700, 387] on div at bounding box center [851, 385] width 368 height 29
click at [34, 212] on p "CRM" at bounding box center [34, 208] width 61 height 8
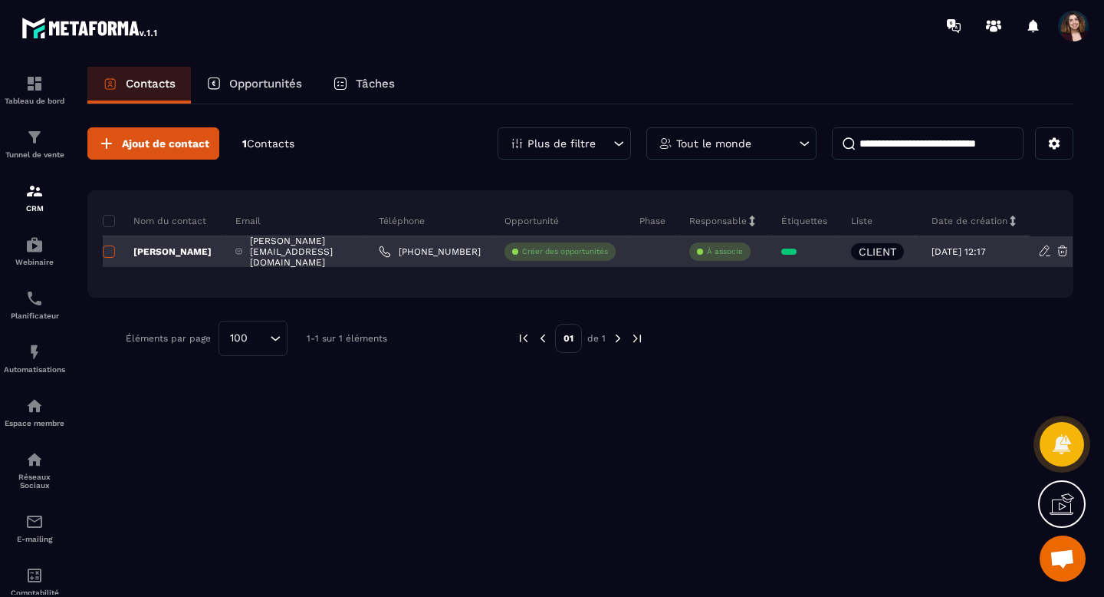
click at [110, 252] on span at bounding box center [109, 251] width 12 height 12
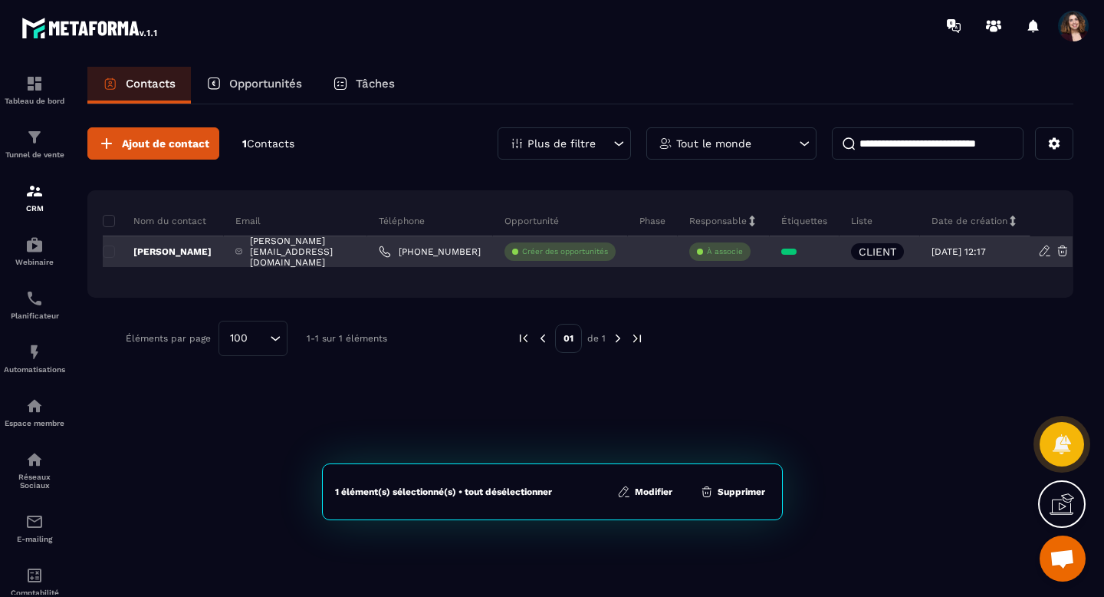
click at [1052, 252] on icon at bounding box center [1045, 251] width 14 height 14
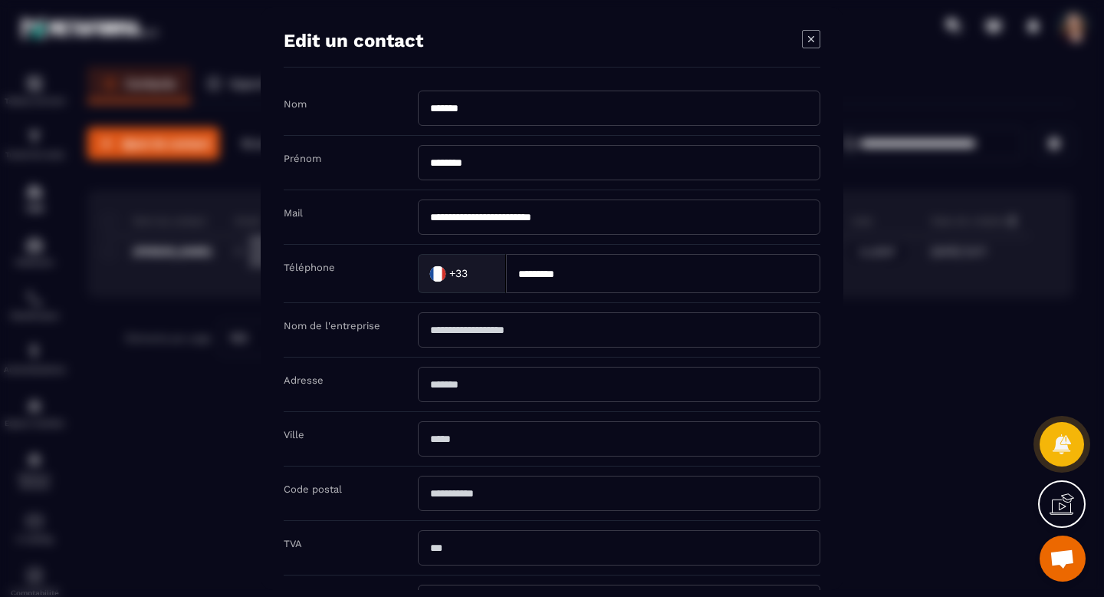
click at [813, 40] on icon "Modal window" at bounding box center [811, 39] width 6 height 6
